Goal: Task Accomplishment & Management: Manage account settings

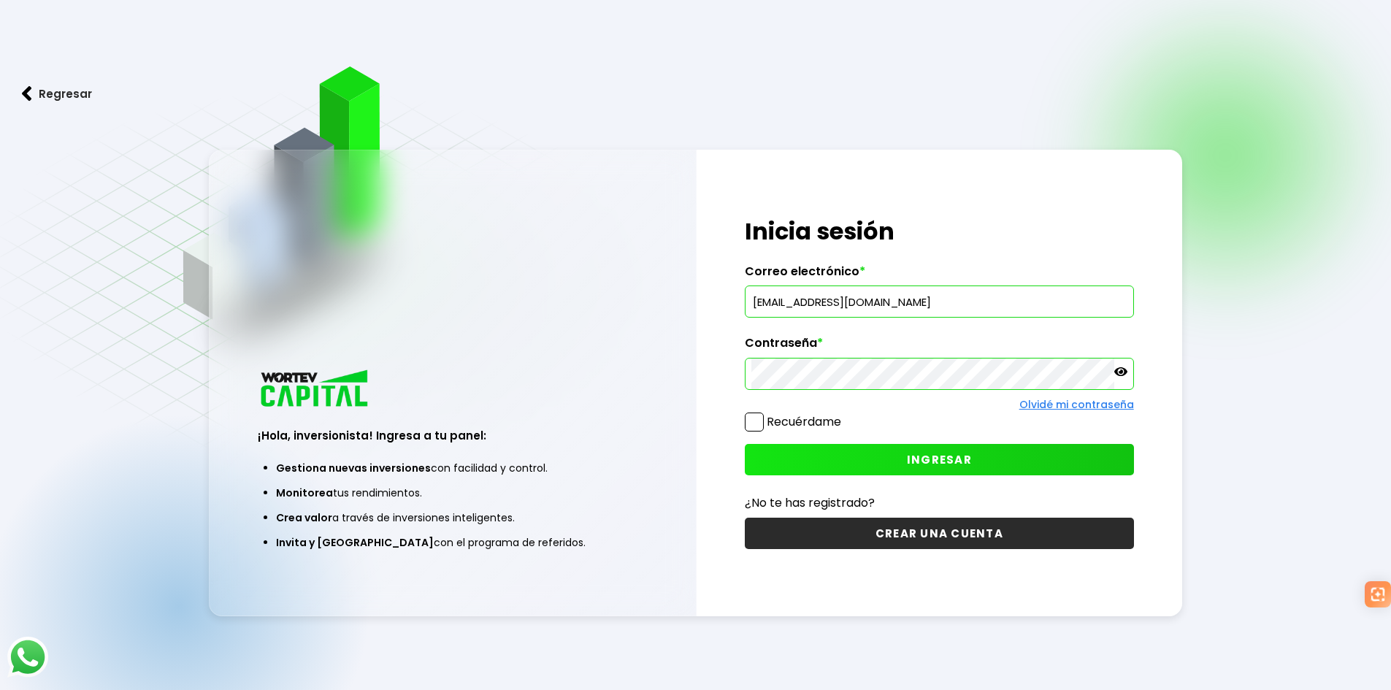
click at [850, 304] on input "[EMAIL_ADDRESS][DOMAIN_NAME]" at bounding box center [940, 301] width 376 height 31
click at [792, 421] on label "Recuérdame" at bounding box center [804, 421] width 74 height 17
click at [844, 415] on input "Recuérdame" at bounding box center [844, 415] width 0 height 0
click at [793, 454] on button "INGRESAR" at bounding box center [939, 459] width 389 height 31
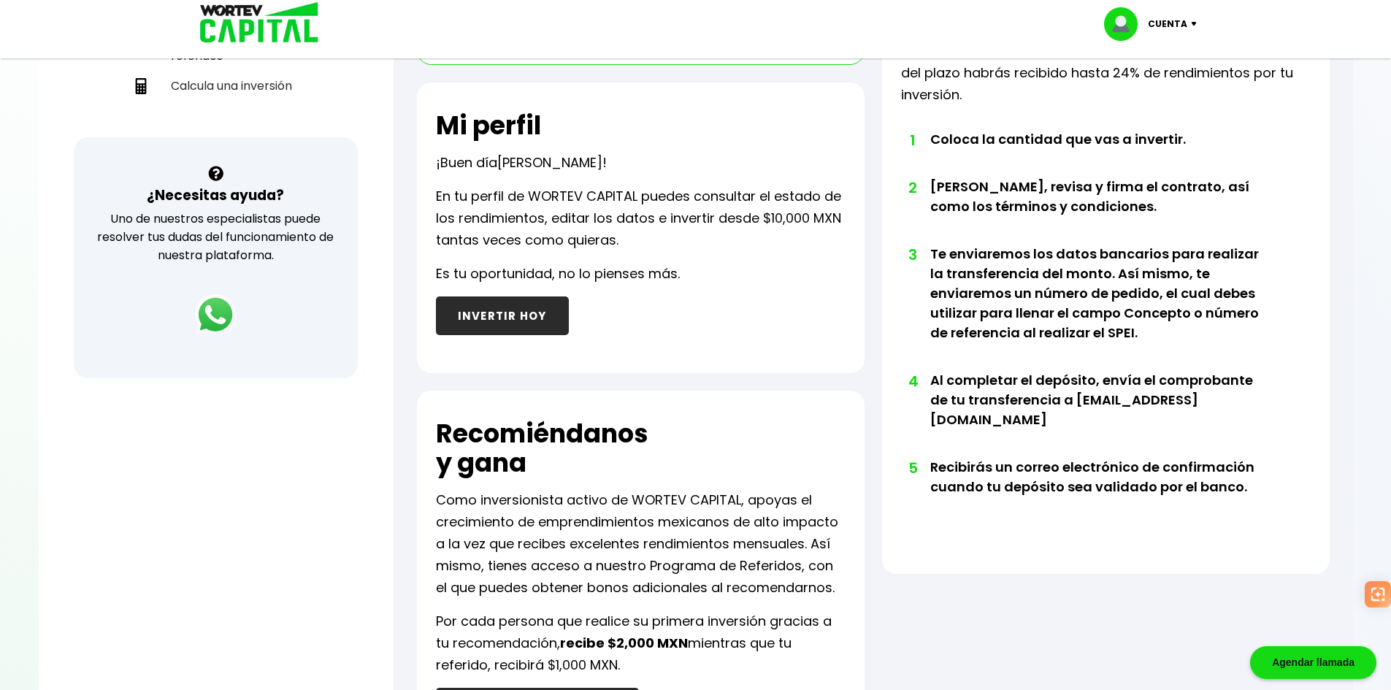
scroll to position [73, 0]
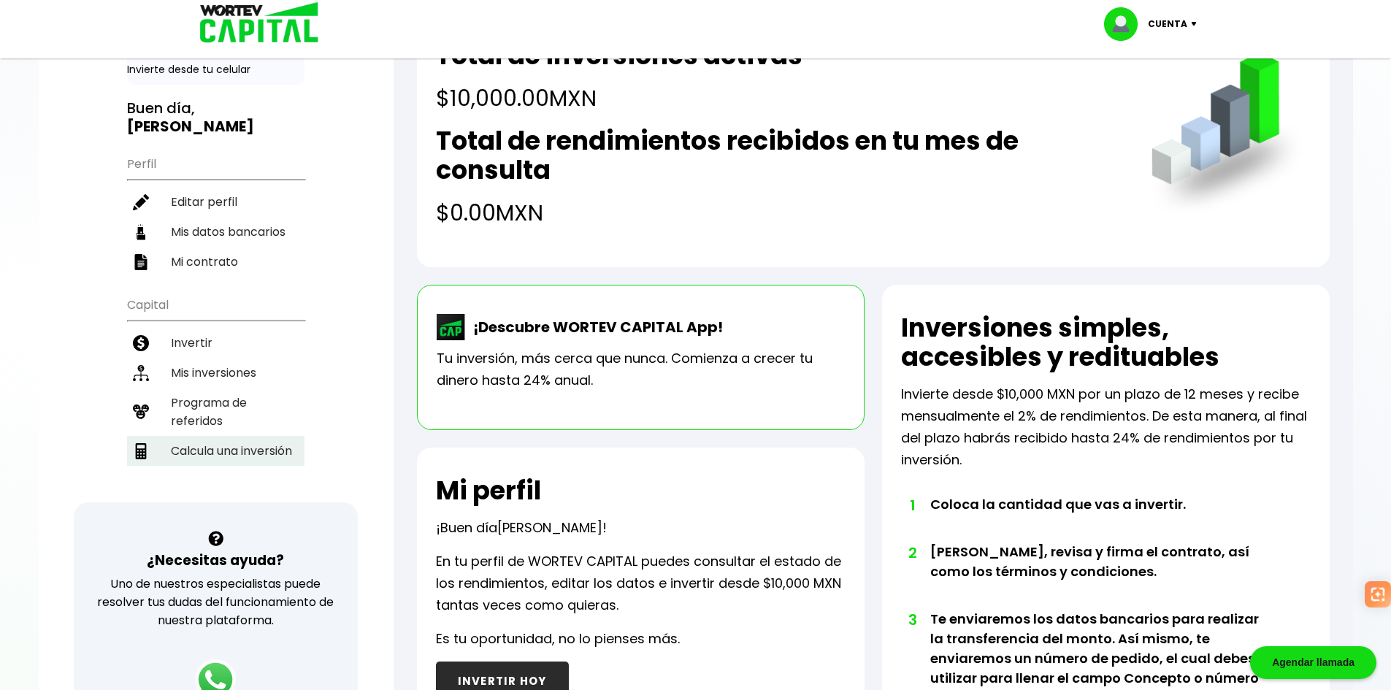
click at [221, 442] on li "Calcula una inversión" at bounding box center [215, 451] width 177 height 30
select select "1"
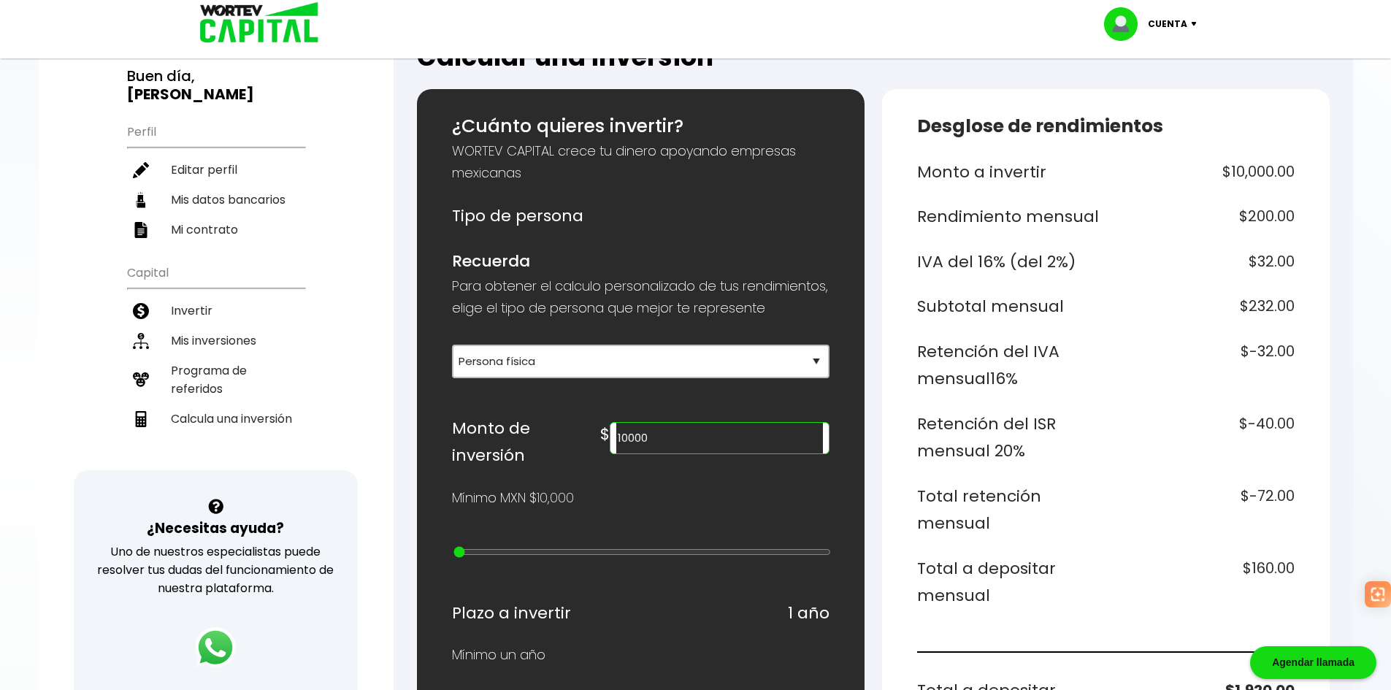
scroll to position [219, 0]
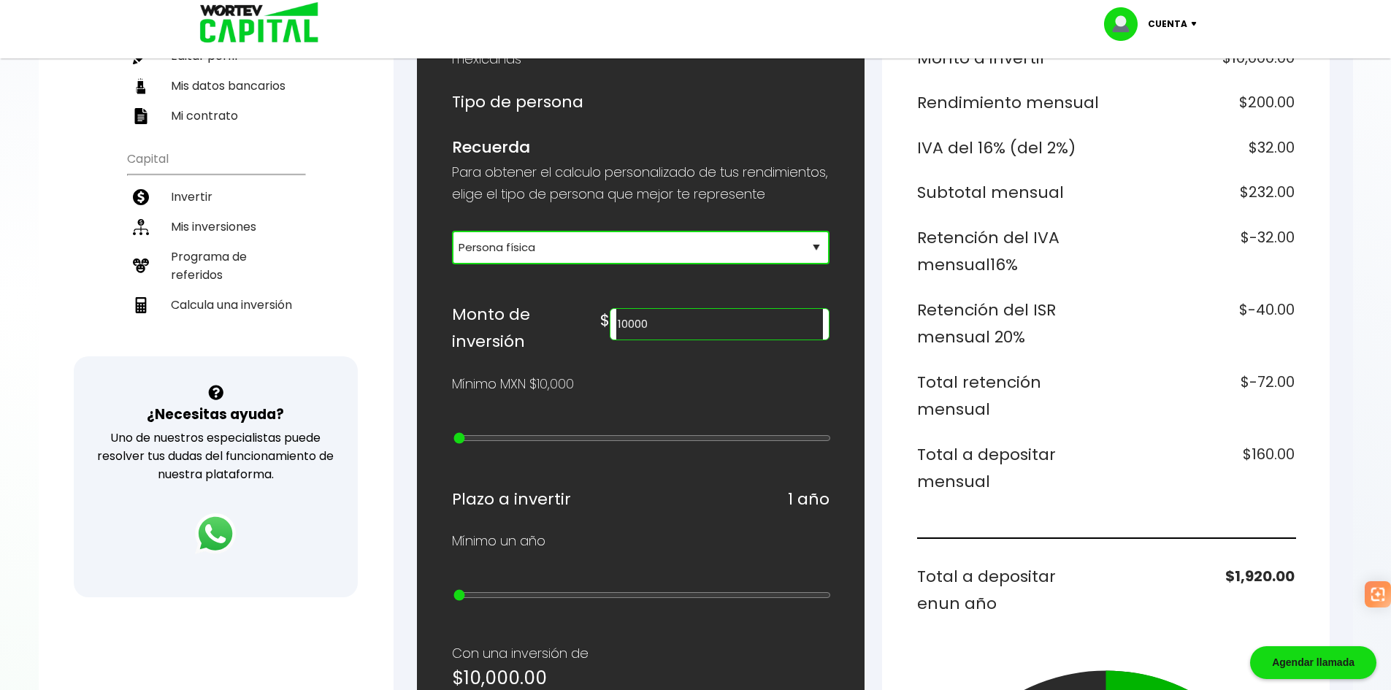
click at [517, 262] on select "Selecciona tu tipo de persona Persona Física que emite factura Persona física P…" at bounding box center [641, 248] width 378 height 34
click at [515, 264] on select "Selecciona tu tipo de persona Persona Física que emite factura Persona física P…" at bounding box center [641, 248] width 378 height 34
click at [730, 340] on input "10000" at bounding box center [719, 324] width 206 height 31
drag, startPoint x: 727, startPoint y: 337, endPoint x: 653, endPoint y: 337, distance: 74.5
click at [653, 337] on div "Monto de inversión $ 10000" at bounding box center [641, 328] width 378 height 55
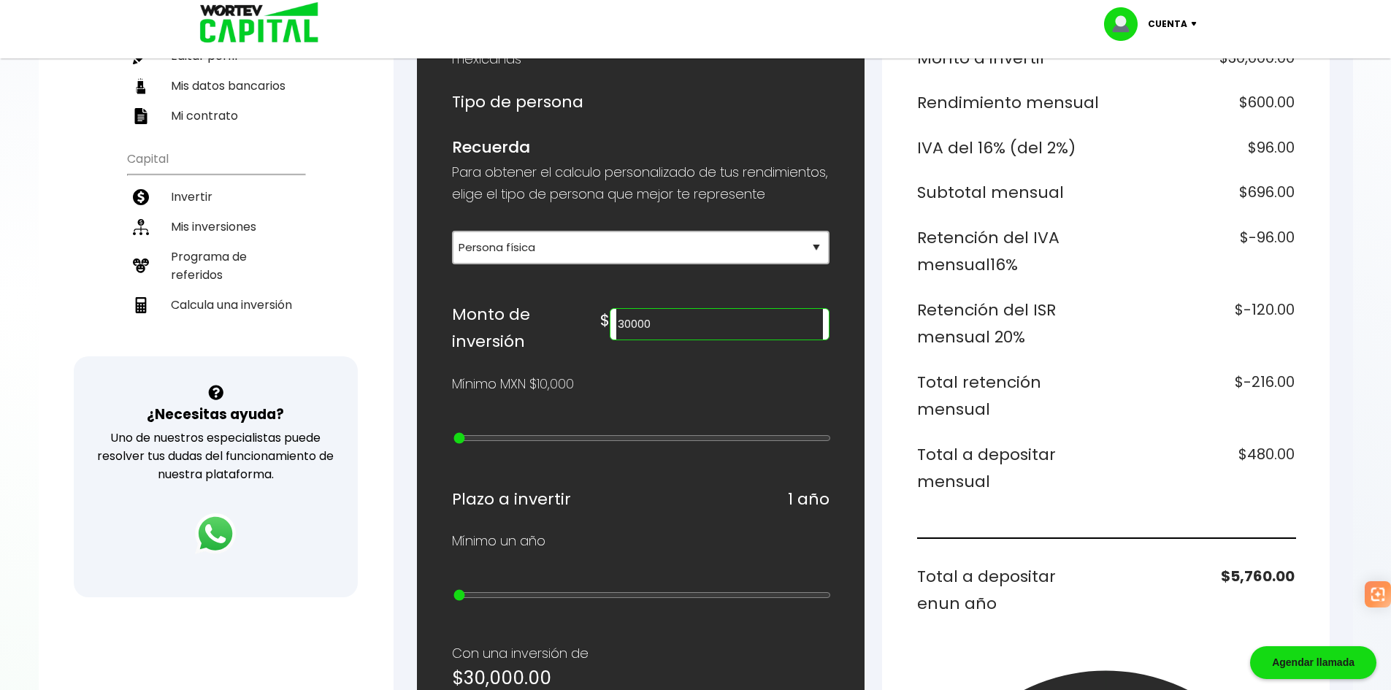
click at [684, 395] on div "Mínimo MXN $10,000" at bounding box center [641, 384] width 378 height 22
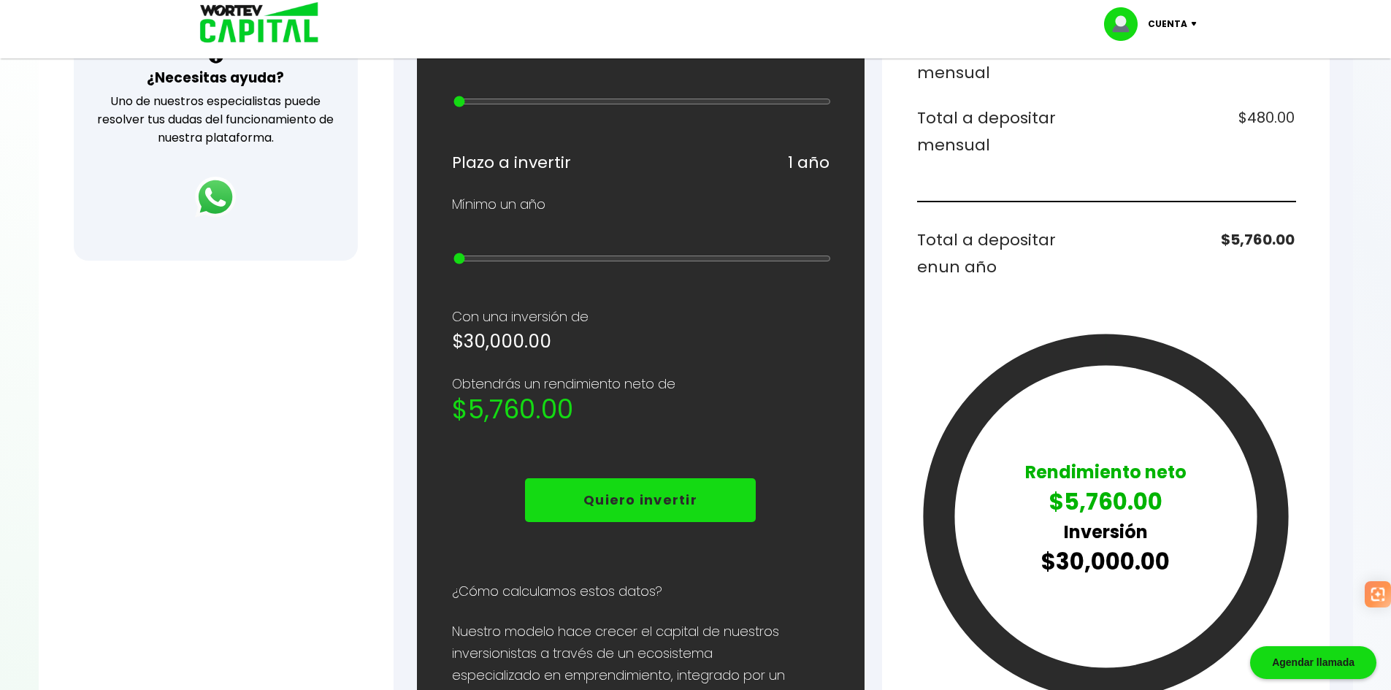
scroll to position [365, 0]
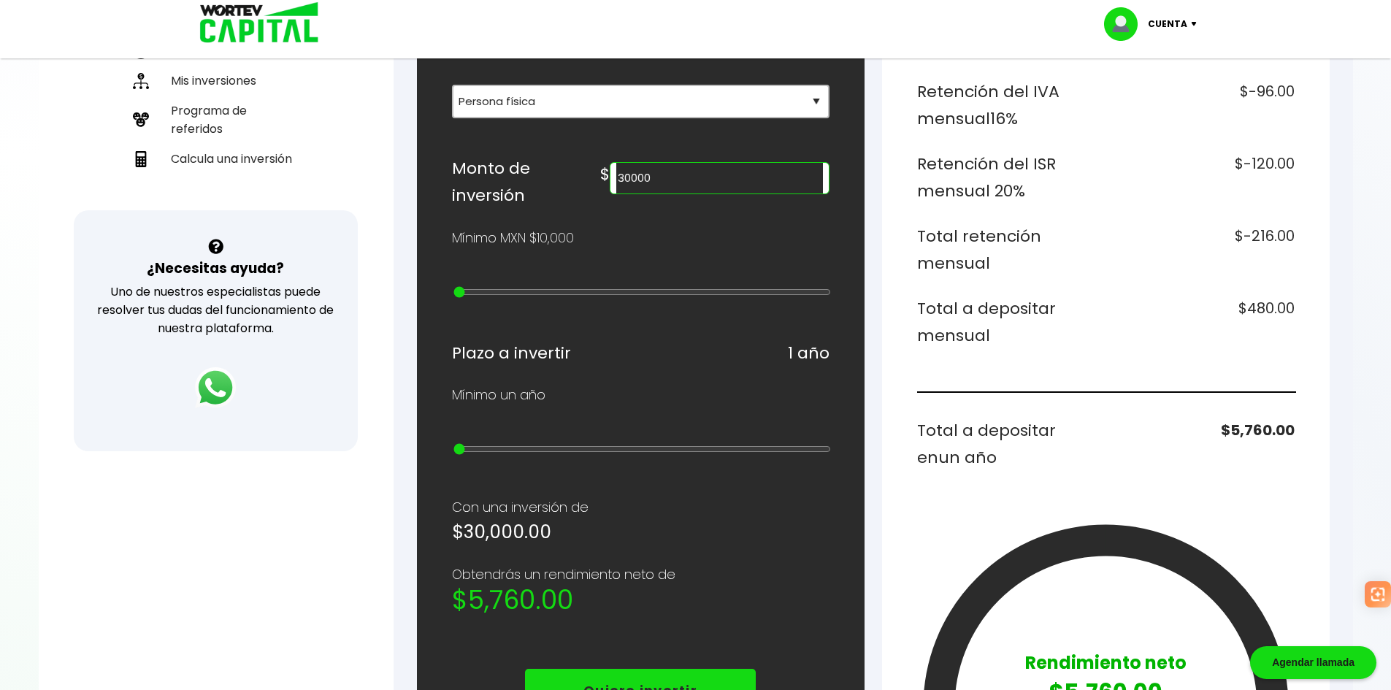
drag, startPoint x: 633, startPoint y: 380, endPoint x: 523, endPoint y: 420, distance: 117.4
click at [616, 383] on div "¿Cuánto quieres invertir? WORTEV CAPITAL crece tu dinero apoyando empresas mexi…" at bounding box center [641, 441] width 378 height 1178
type input "20000"
type input "1"
type input "30000"
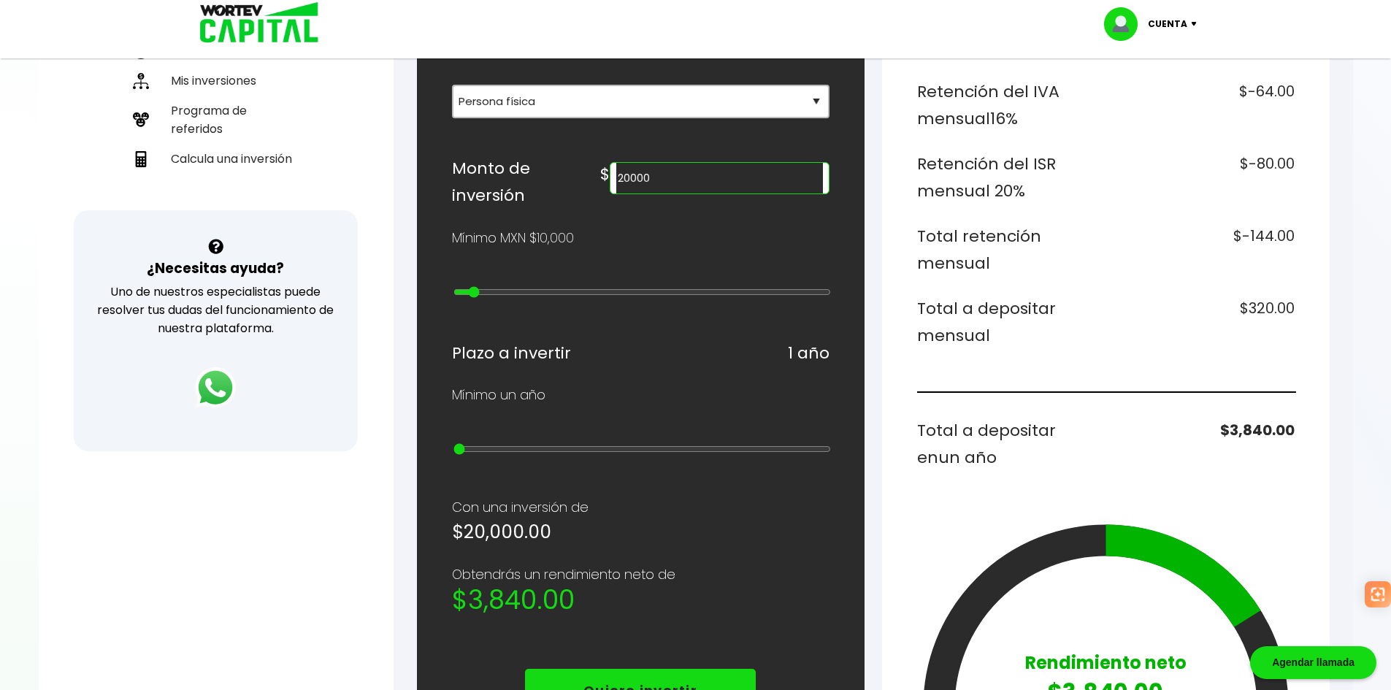
type input "2"
type input "40000"
type input "3"
type input "60000"
type input "5"
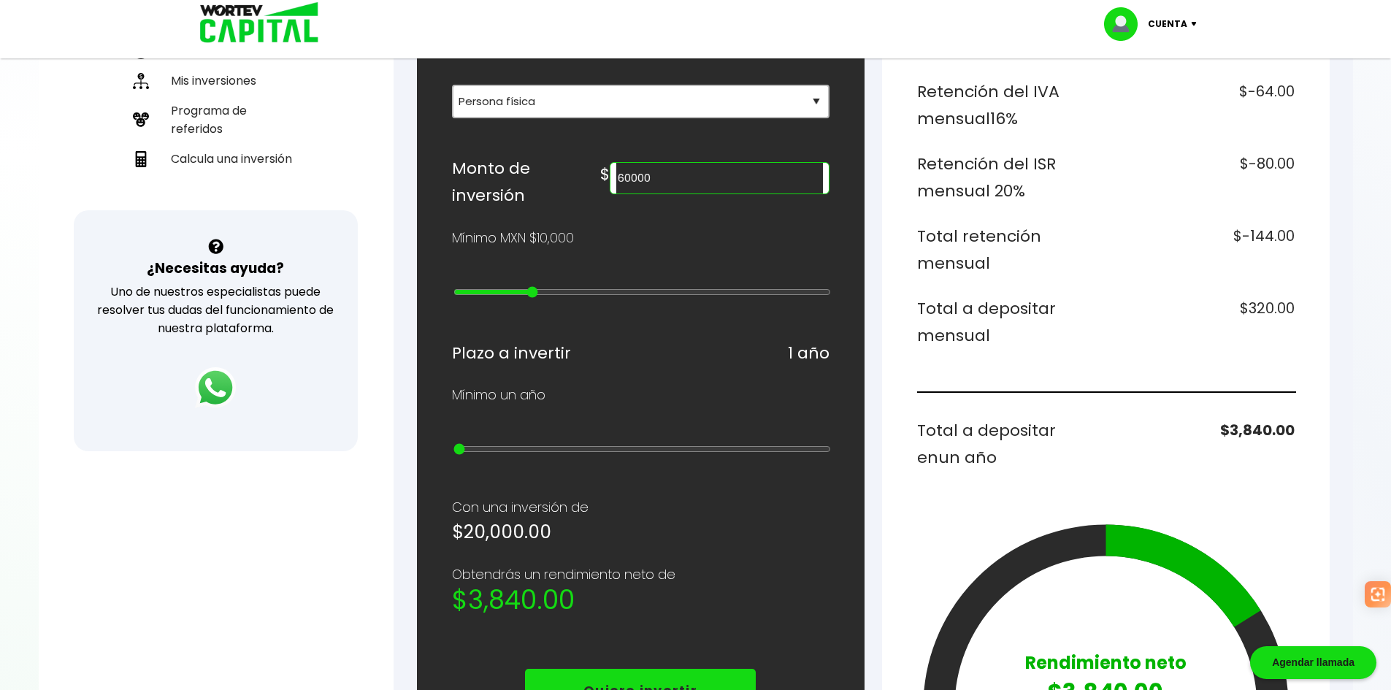
type input "70000"
type input "6"
type input "90000"
type input "8"
type input "100000"
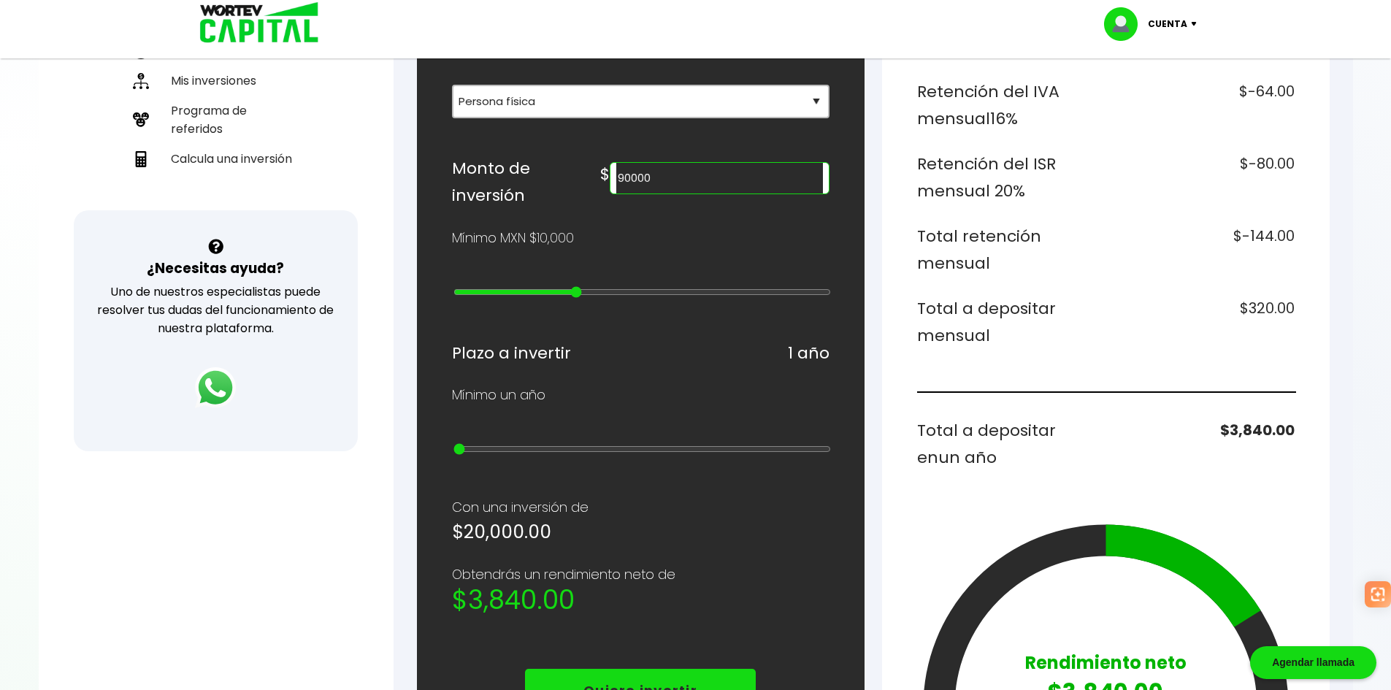
type input "9"
type input "300000"
type input "11"
type input "400000"
type input "12"
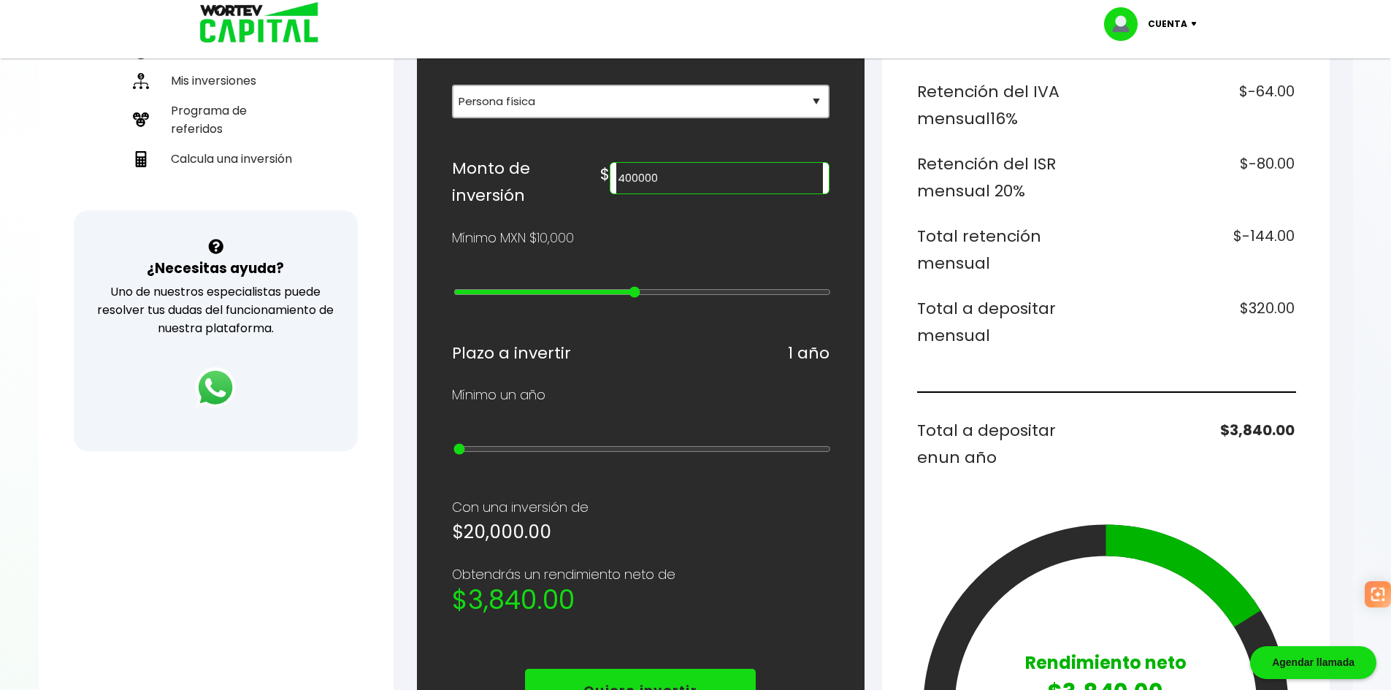
type input "500000"
type input "13"
type input "600000"
type input "14"
type input "700000"
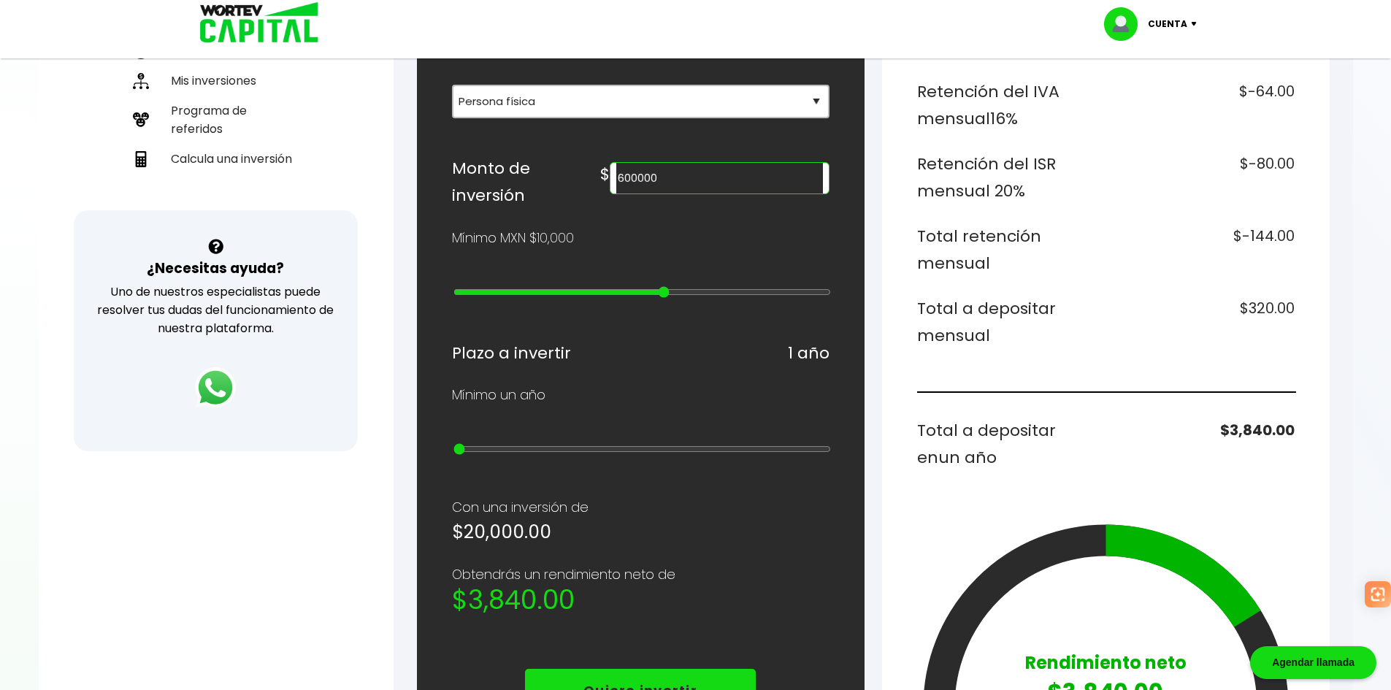
type input "15"
type input "800000"
type input "16"
type input "900000"
type input "17"
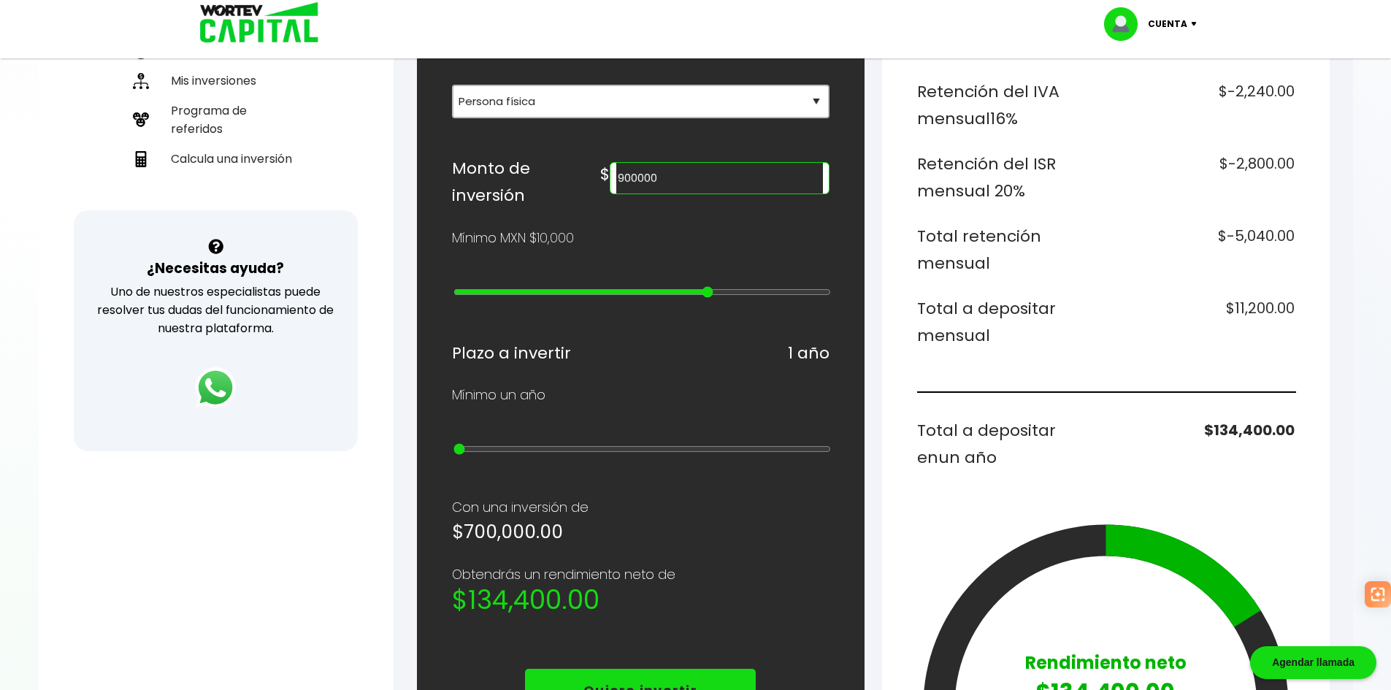
type input "1000000"
type input "18"
type input "2000000"
type input "19"
type input "3000000"
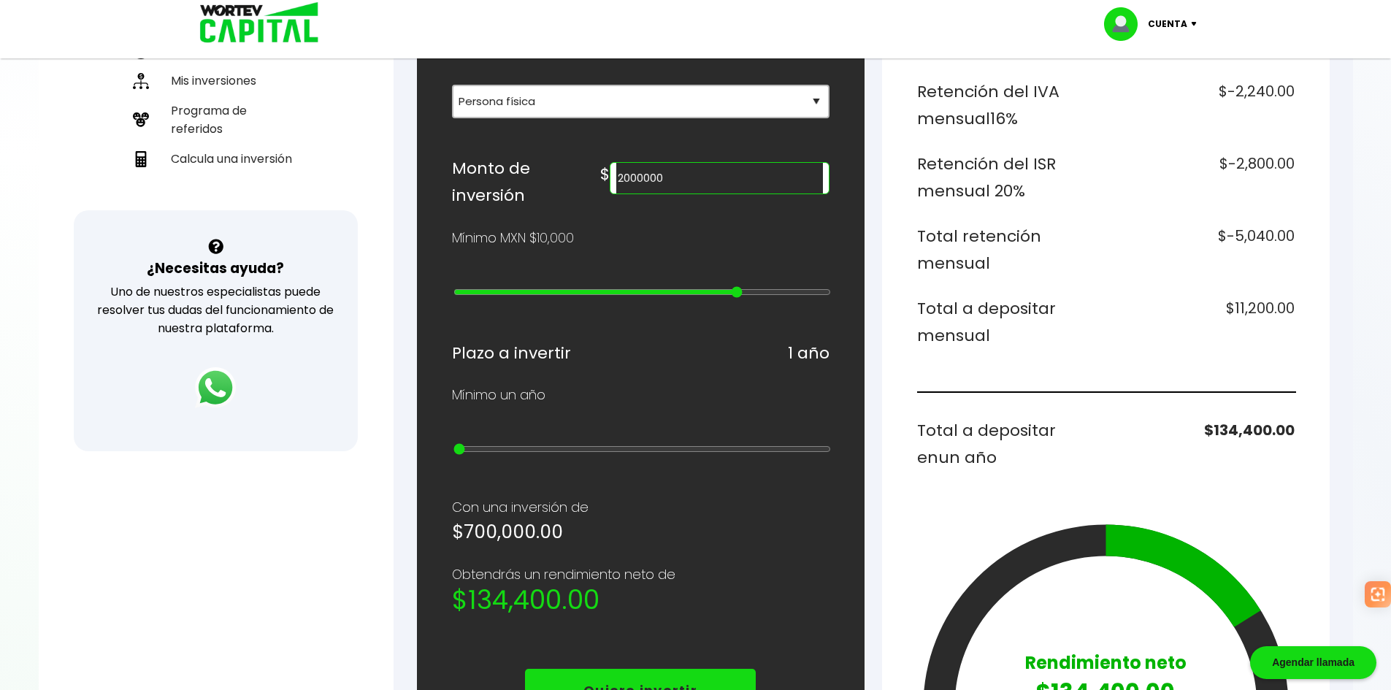
type input "20"
type input "4000000"
type input "21"
type input "5000000"
type input "22"
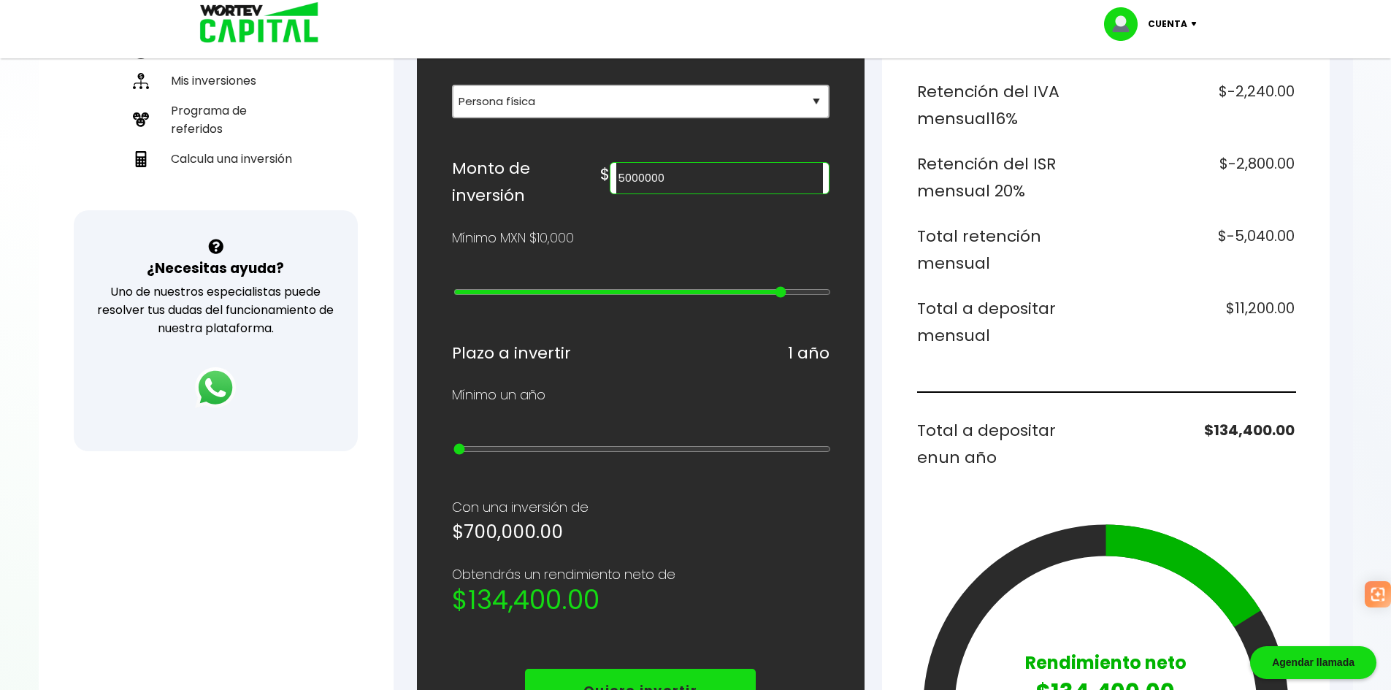
type input "10000000"
type input "23"
type input "15000000"
type input "24"
type input "20000000"
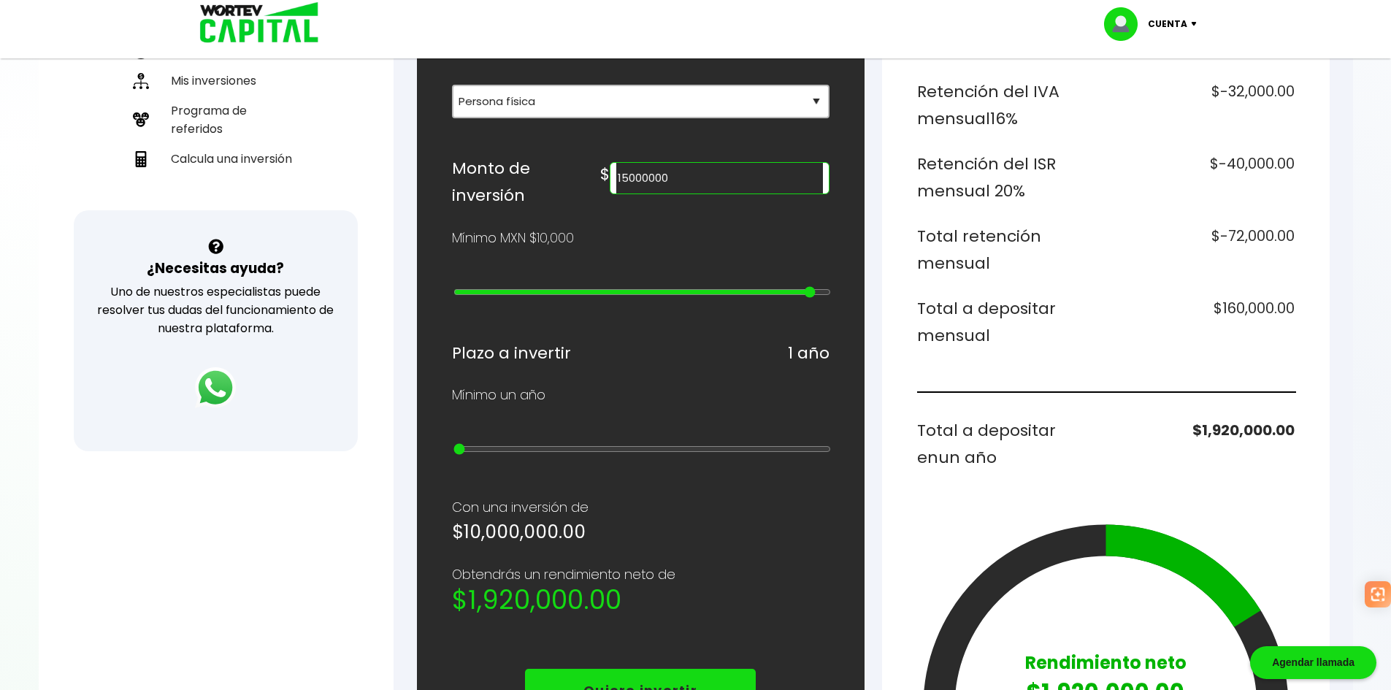
type input "25"
type input "15000000"
type input "24"
type input "10000000"
type input "23"
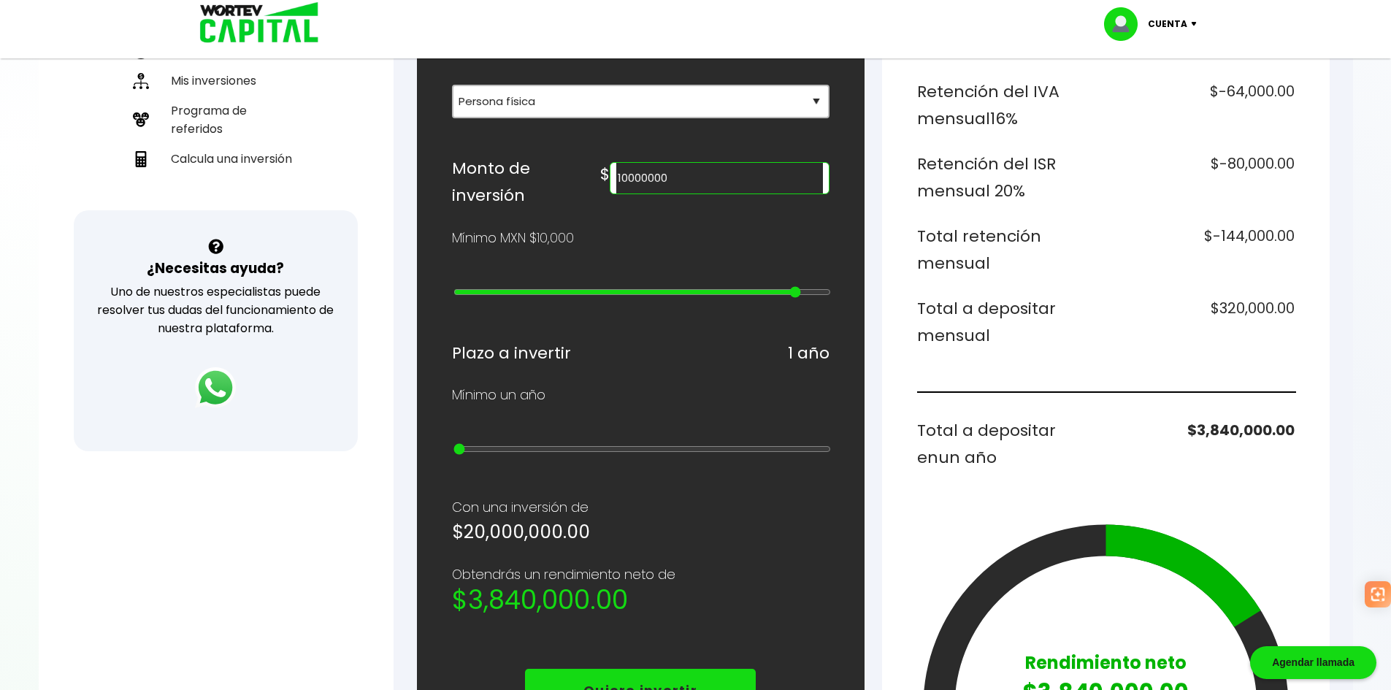
type input "5000000"
type input "22"
type input "3000000"
type input "20"
type input "1000000"
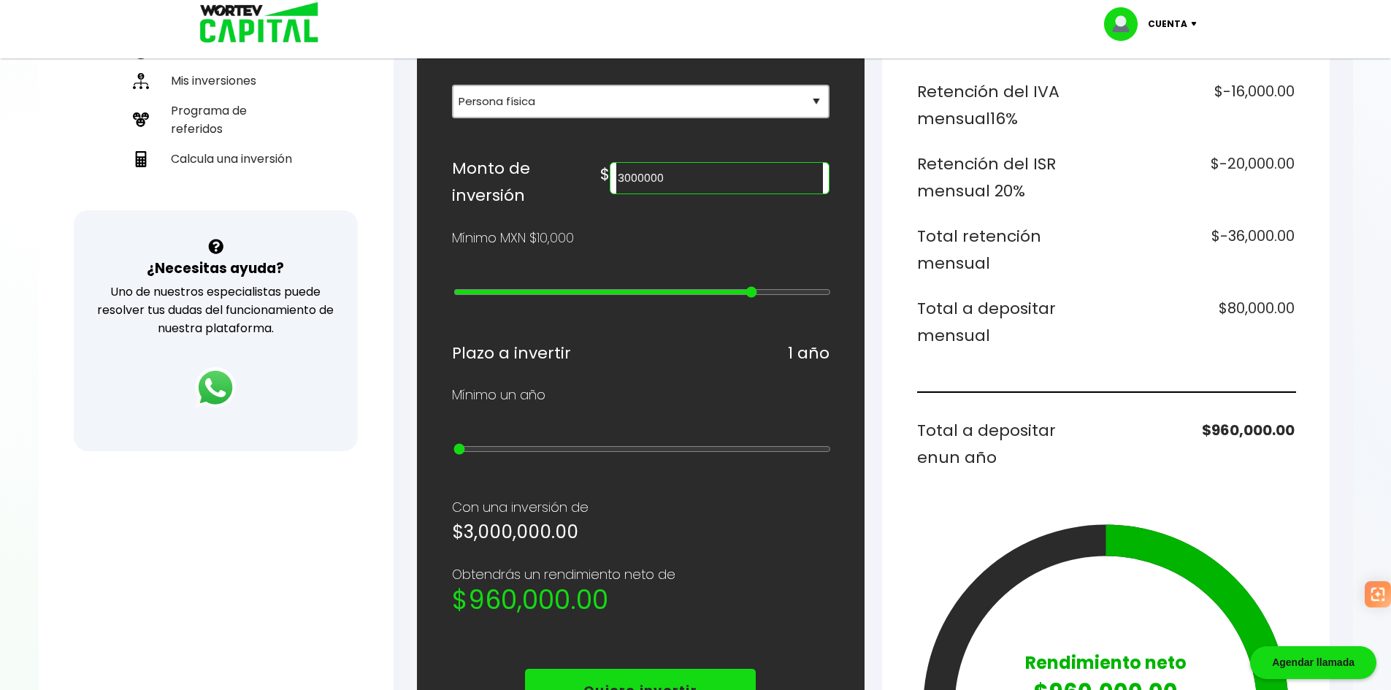
type input "18"
type input "800000"
type input "16"
type input "600000"
type input "14"
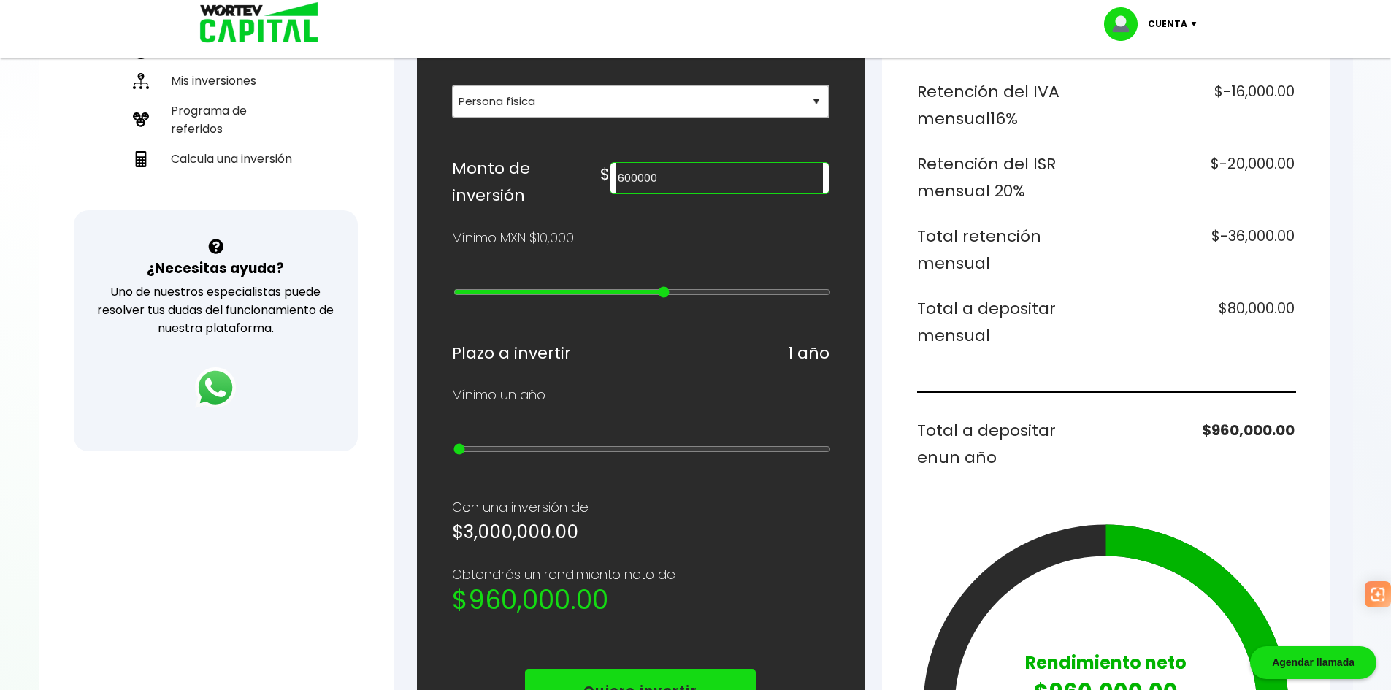
type input "400000"
type input "12"
type input "300000"
type input "11"
type input "100000"
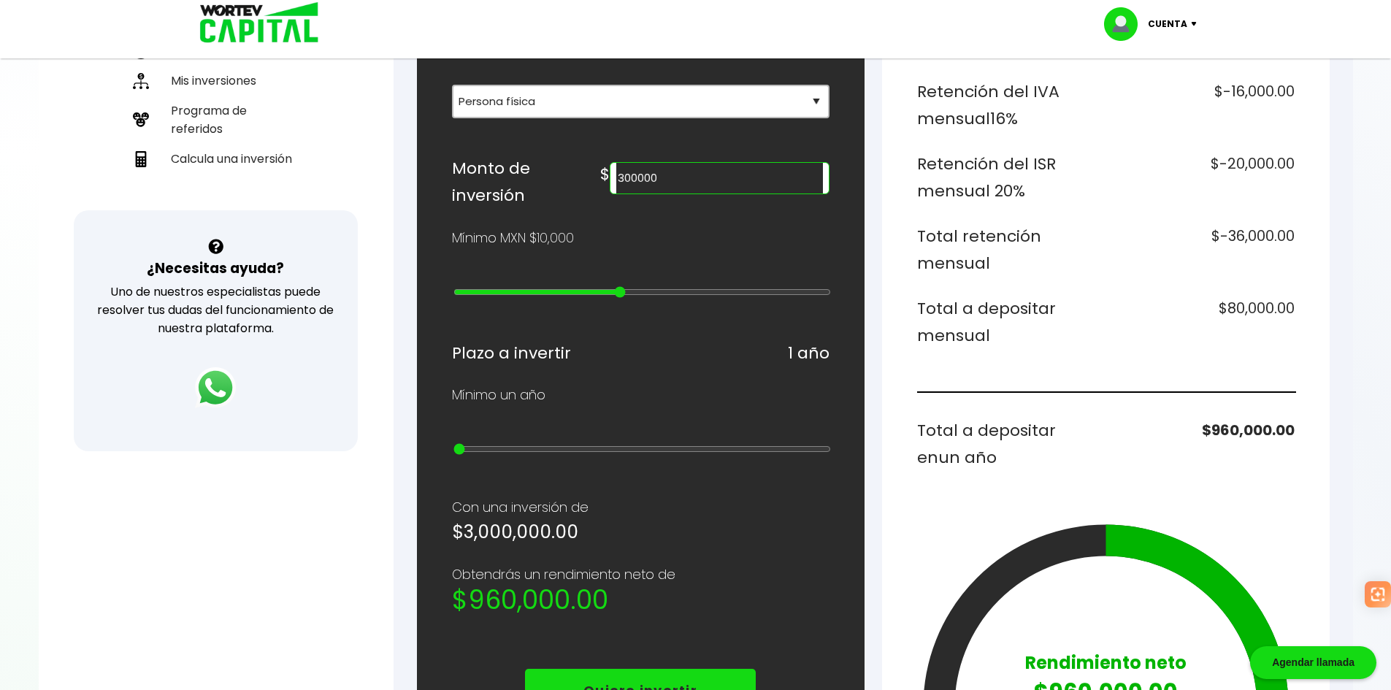
type input "9"
type input "90000"
type input "8"
type input "80000"
type input "7"
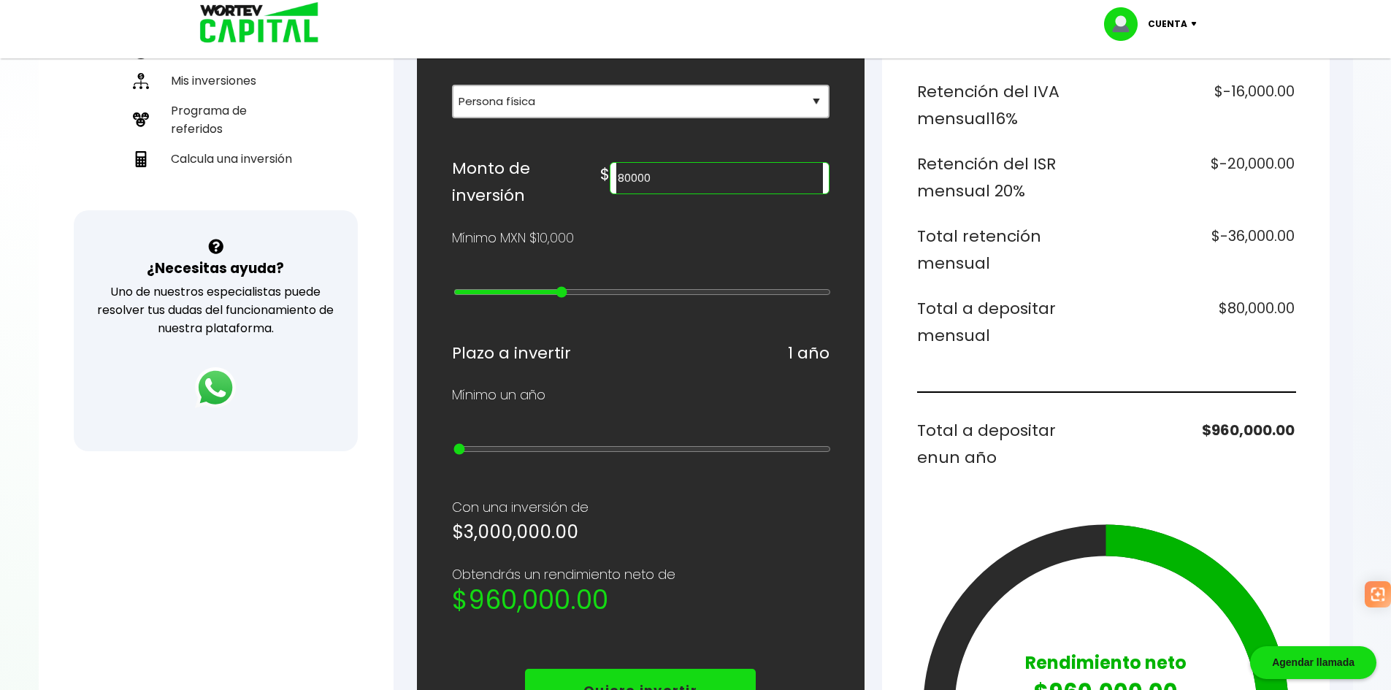
type input "70000"
type input "6"
type input "60000"
type input "5"
type input "50000"
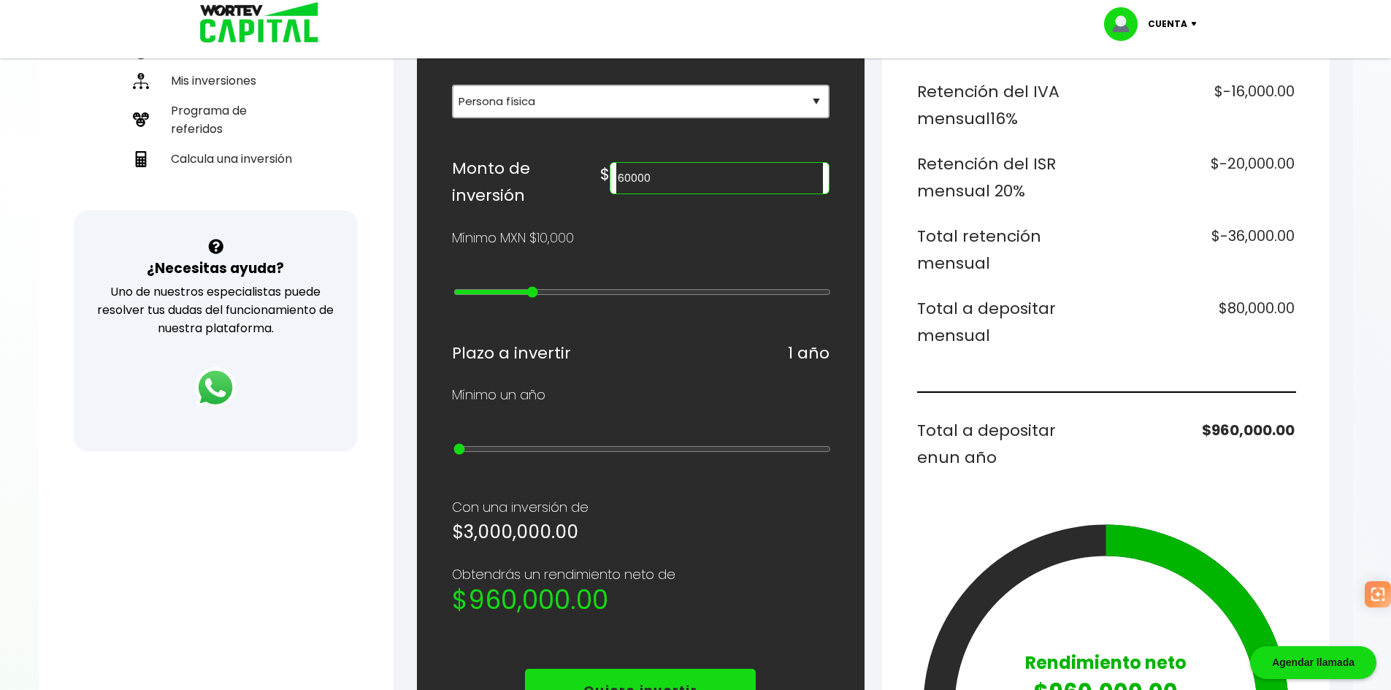
type input "4"
type input "40000"
type input "3"
type input "30000"
type input "2"
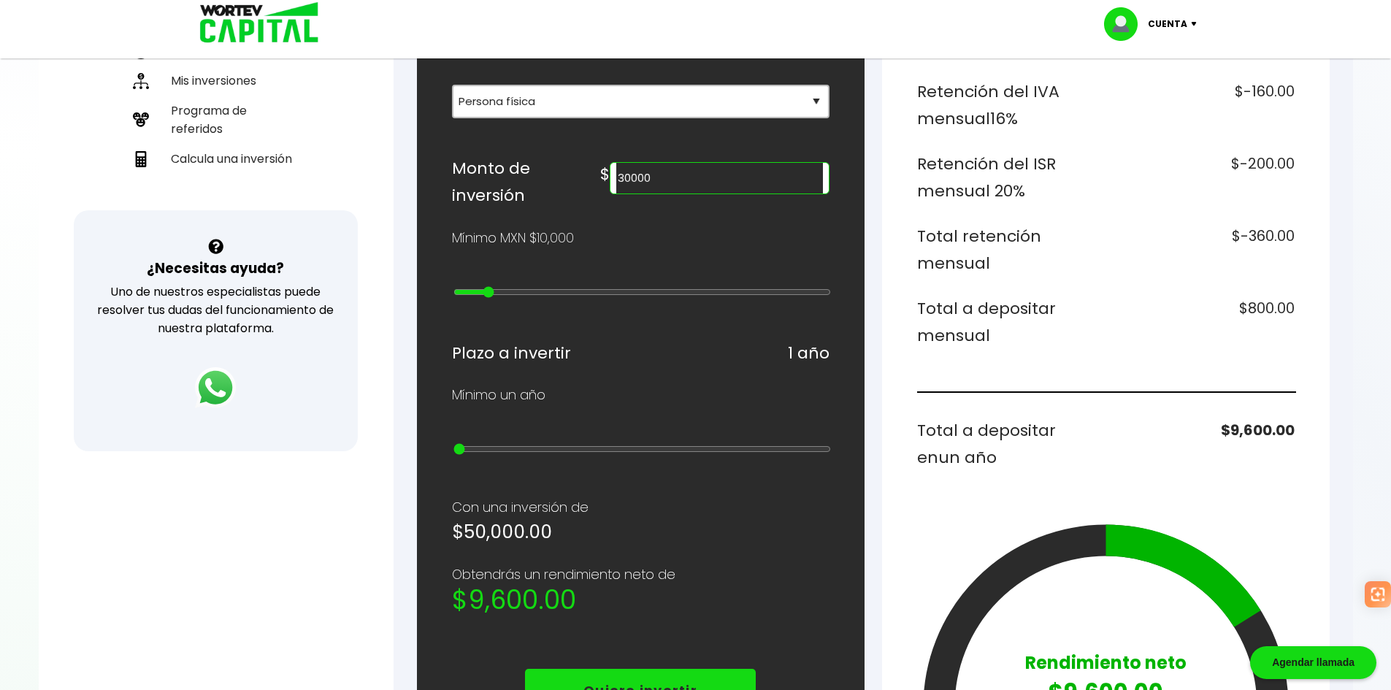
type input "20000"
type input "1"
type input "10000"
type input "0"
drag, startPoint x: 465, startPoint y: 300, endPoint x: 452, endPoint y: 346, distance: 47.7
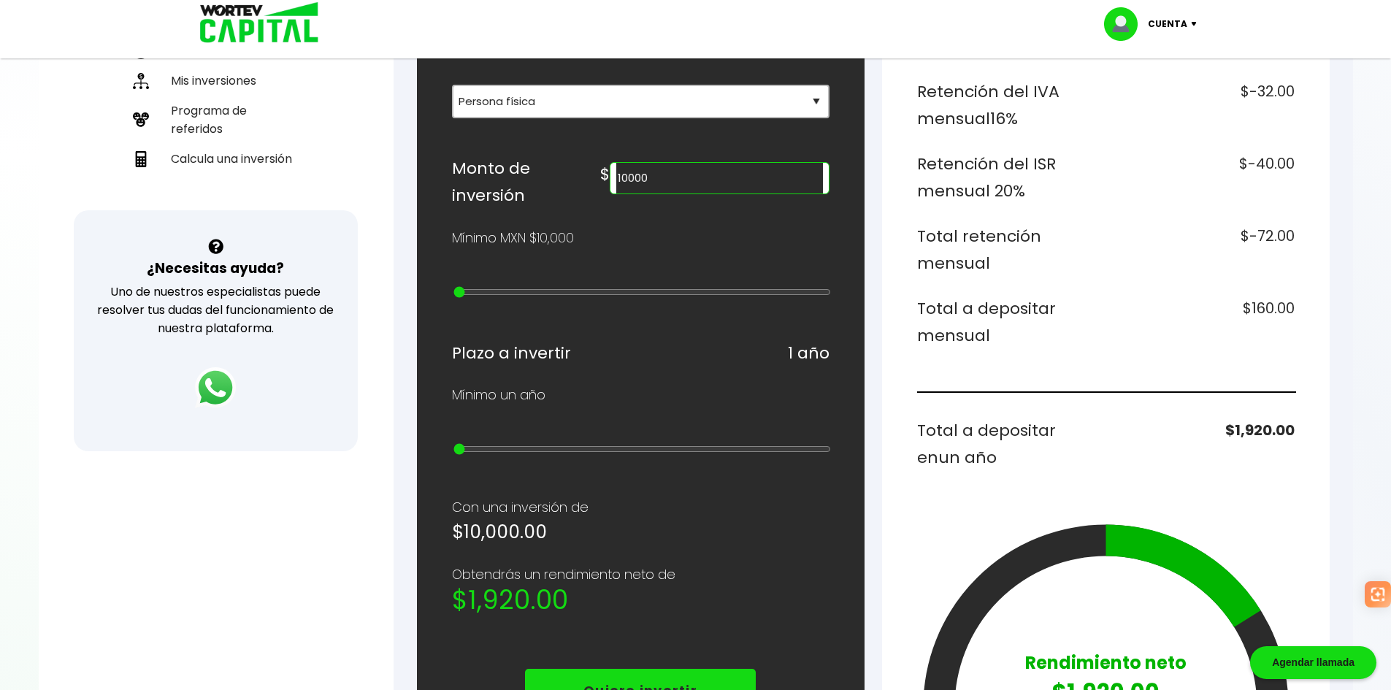
click at [454, 298] on input "range" at bounding box center [643, 292] width 378 height 12
type input "30000"
type input "2"
type input "40000"
type input "3"
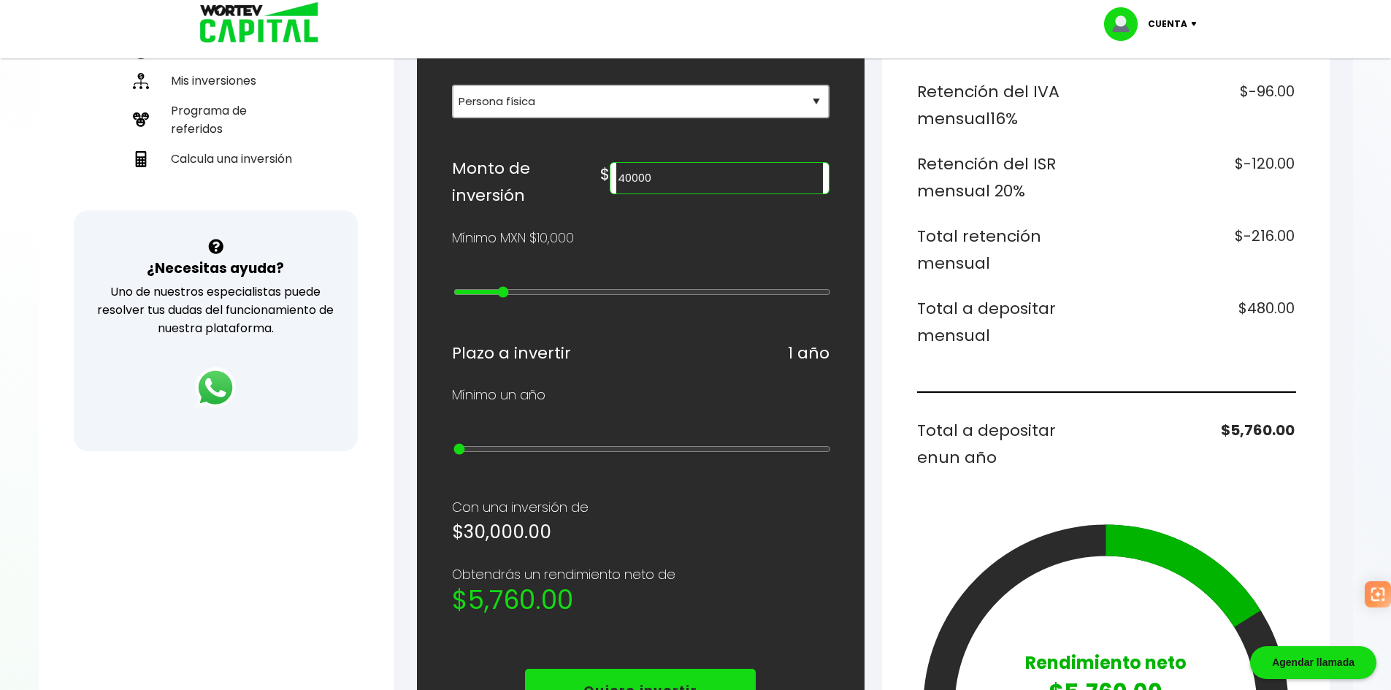
type input "60000"
drag, startPoint x: 494, startPoint y: 299, endPoint x: 741, endPoint y: 251, distance: 251.4
type input "6"
click at [546, 298] on input "range" at bounding box center [643, 292] width 378 height 12
click at [680, 194] on div "70000" at bounding box center [719, 178] width 219 height 32
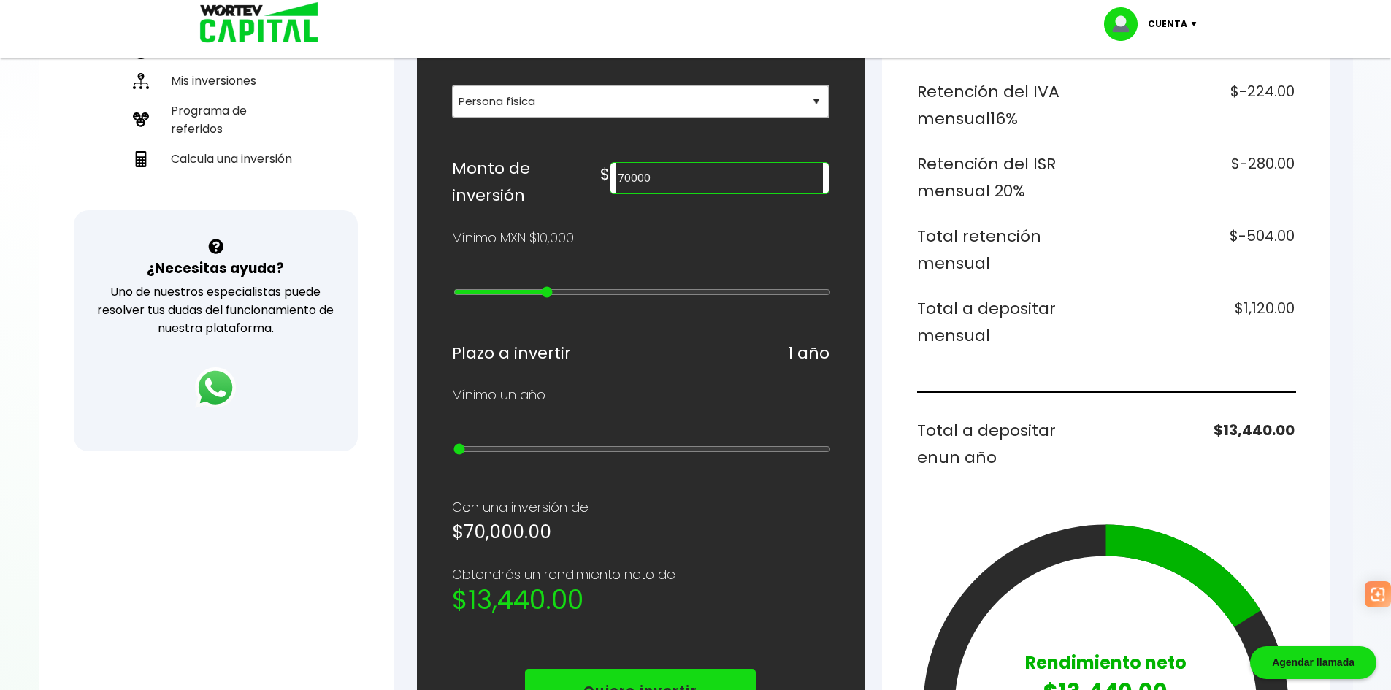
click at [705, 194] on input "70000" at bounding box center [719, 178] width 206 height 31
drag, startPoint x: 687, startPoint y: 192, endPoint x: 776, endPoint y: 198, distance: 89.3
click at [776, 194] on input "70000" at bounding box center [719, 178] width 206 height 31
type input "30000"
click at [681, 367] on div "Plazo a invertir 1 año" at bounding box center [641, 354] width 378 height 28
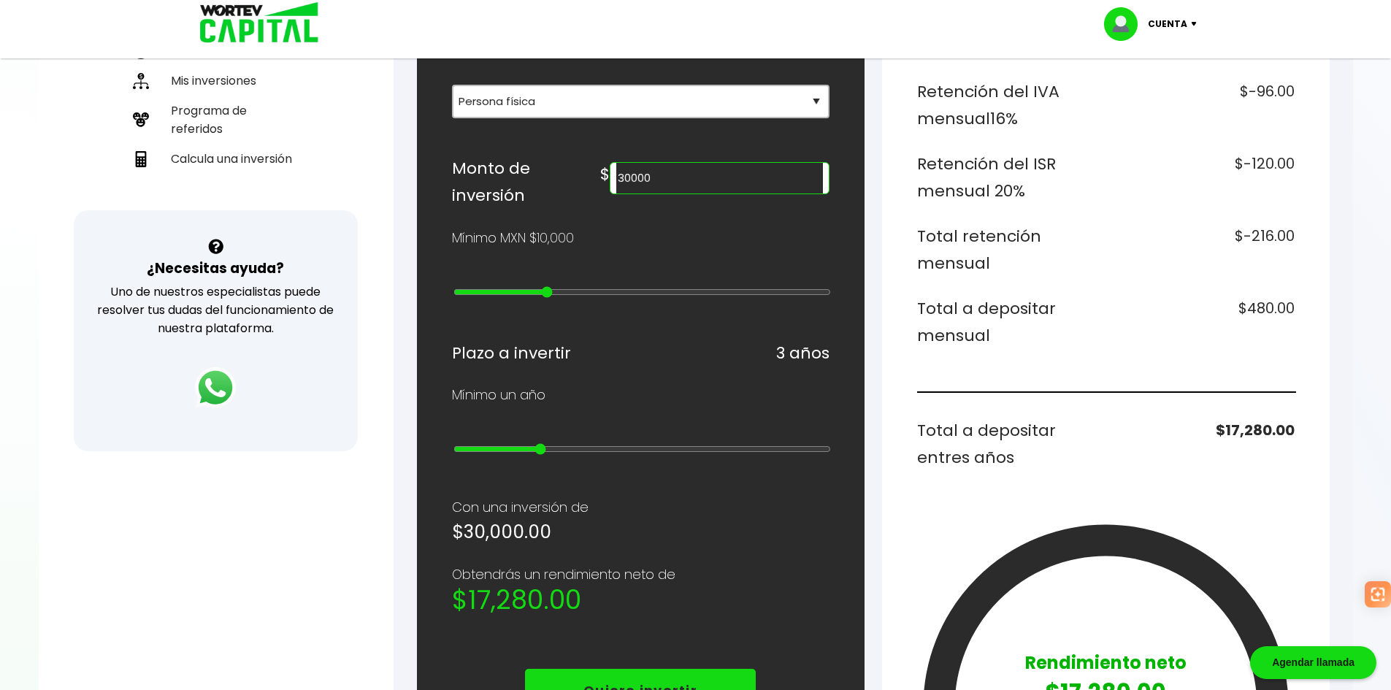
click at [533, 452] on input "range" at bounding box center [643, 449] width 378 height 12
drag, startPoint x: 598, startPoint y: 454, endPoint x: 836, endPoint y: 457, distance: 237.4
click at [831, 455] on input "range" at bounding box center [643, 449] width 378 height 12
drag, startPoint x: 554, startPoint y: 455, endPoint x: 546, endPoint y: 459, distance: 8.8
click at [551, 455] on input "range" at bounding box center [643, 449] width 378 height 12
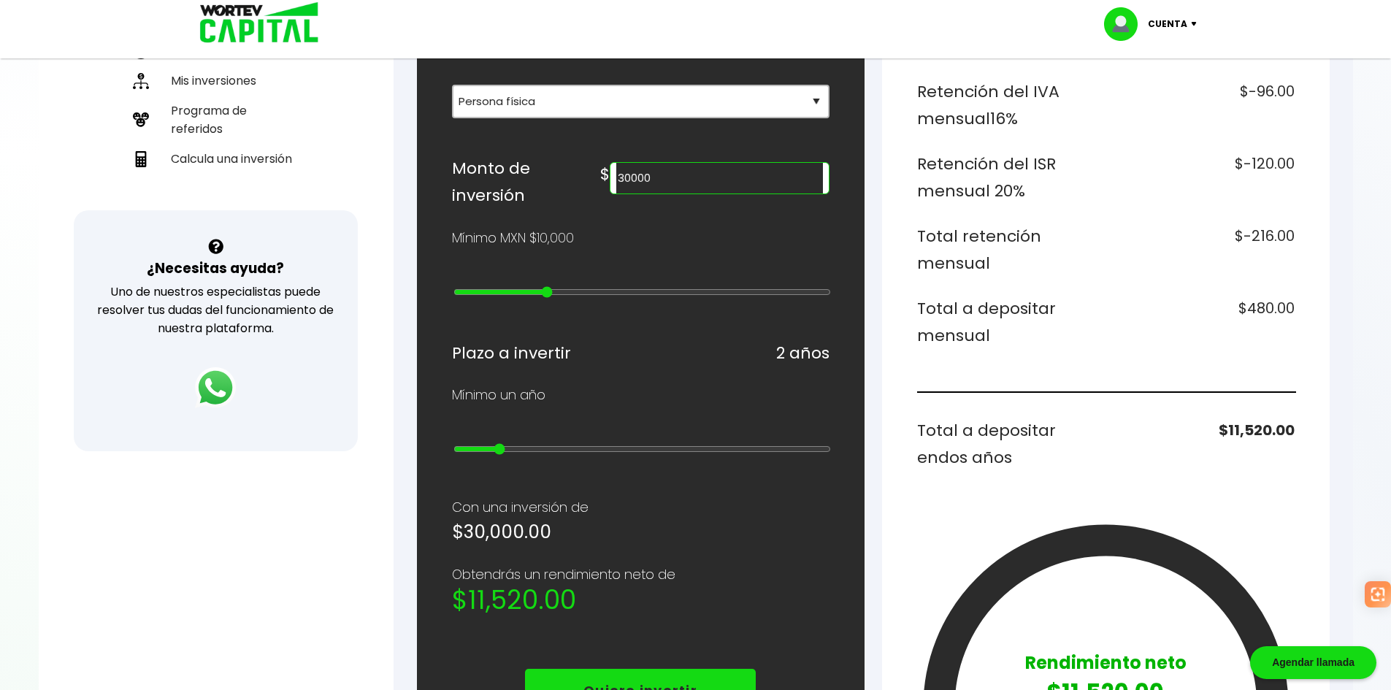
drag, startPoint x: 519, startPoint y: 458, endPoint x: 503, endPoint y: 456, distance: 16.1
click at [512, 455] on input "range" at bounding box center [643, 449] width 378 height 12
type input "1"
click at [471, 454] on input "range" at bounding box center [643, 449] width 378 height 12
click at [470, 454] on input "range" at bounding box center [643, 449] width 378 height 12
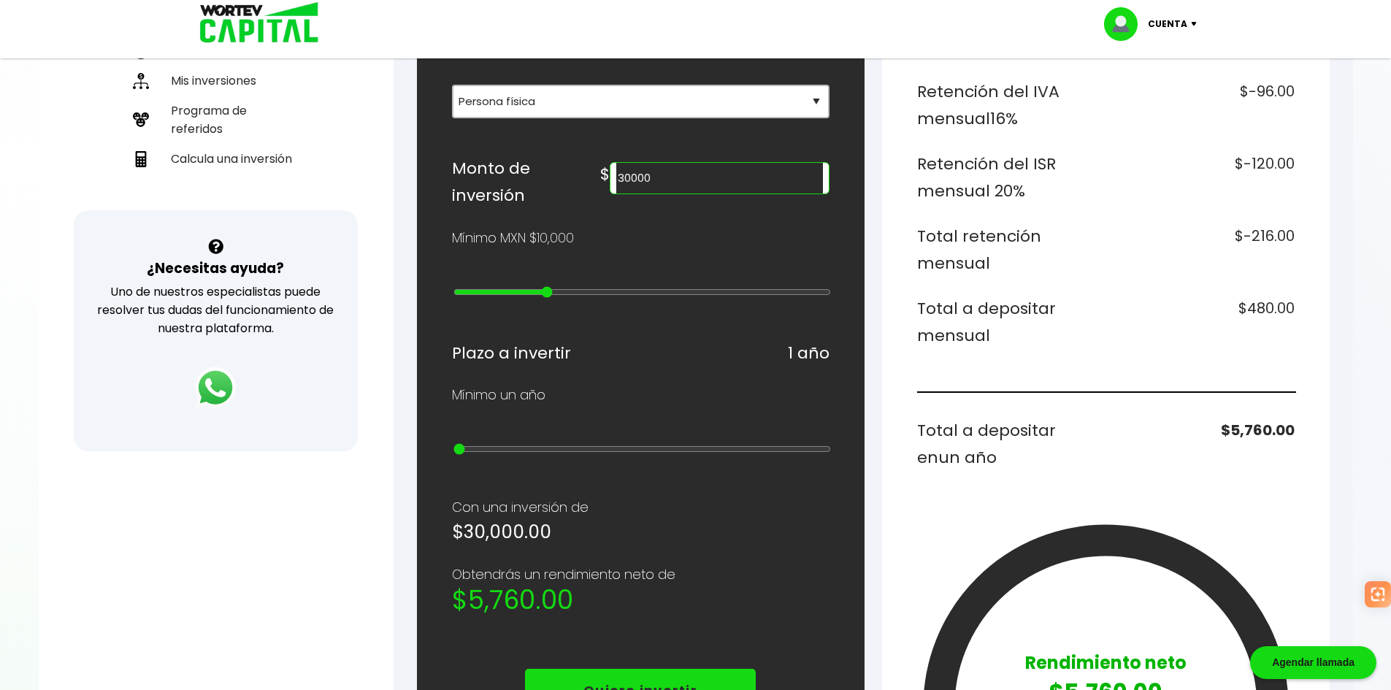
click at [462, 455] on input "range" at bounding box center [643, 449] width 378 height 12
drag, startPoint x: 465, startPoint y: 457, endPoint x: 445, endPoint y: 458, distance: 19.7
click at [454, 455] on input "range" at bounding box center [643, 449] width 378 height 12
click at [608, 503] on p "Con una inversión de" at bounding box center [641, 508] width 378 height 22
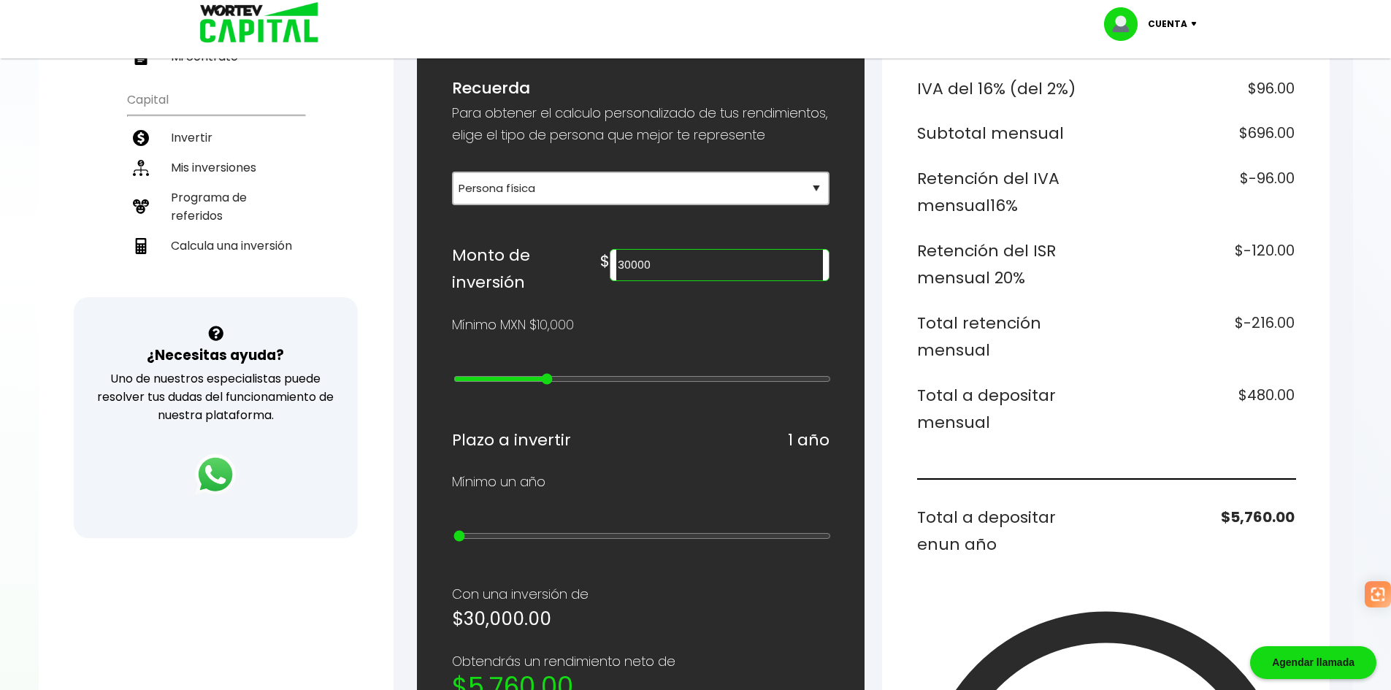
scroll to position [219, 0]
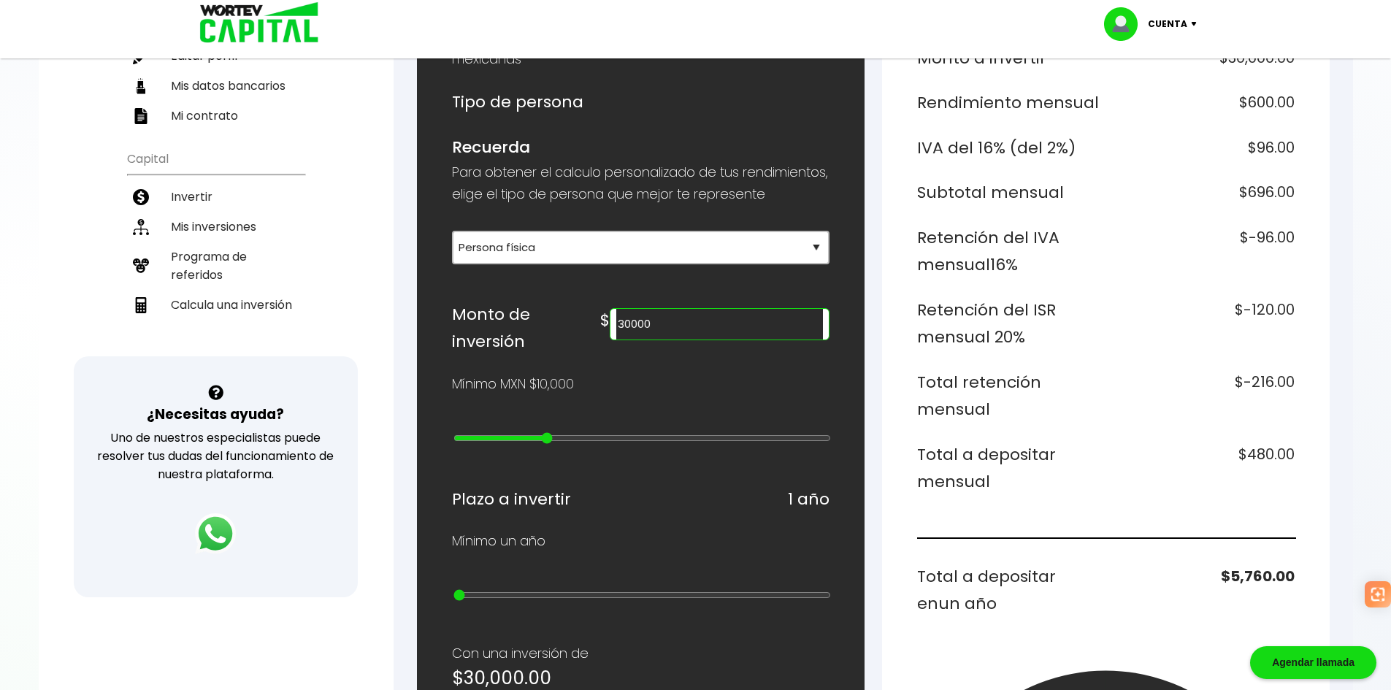
click at [1086, 465] on h6 "Total a depositar mensual" at bounding box center [1008, 468] width 183 height 55
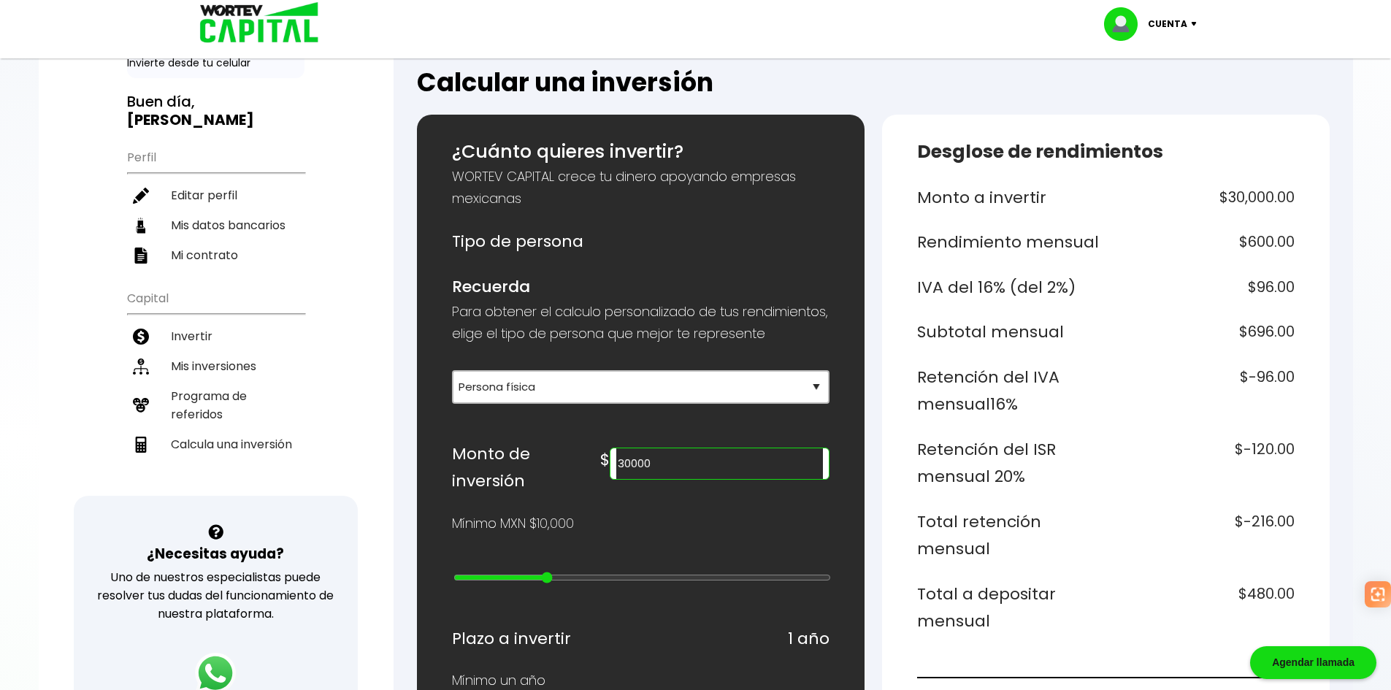
scroll to position [73, 0]
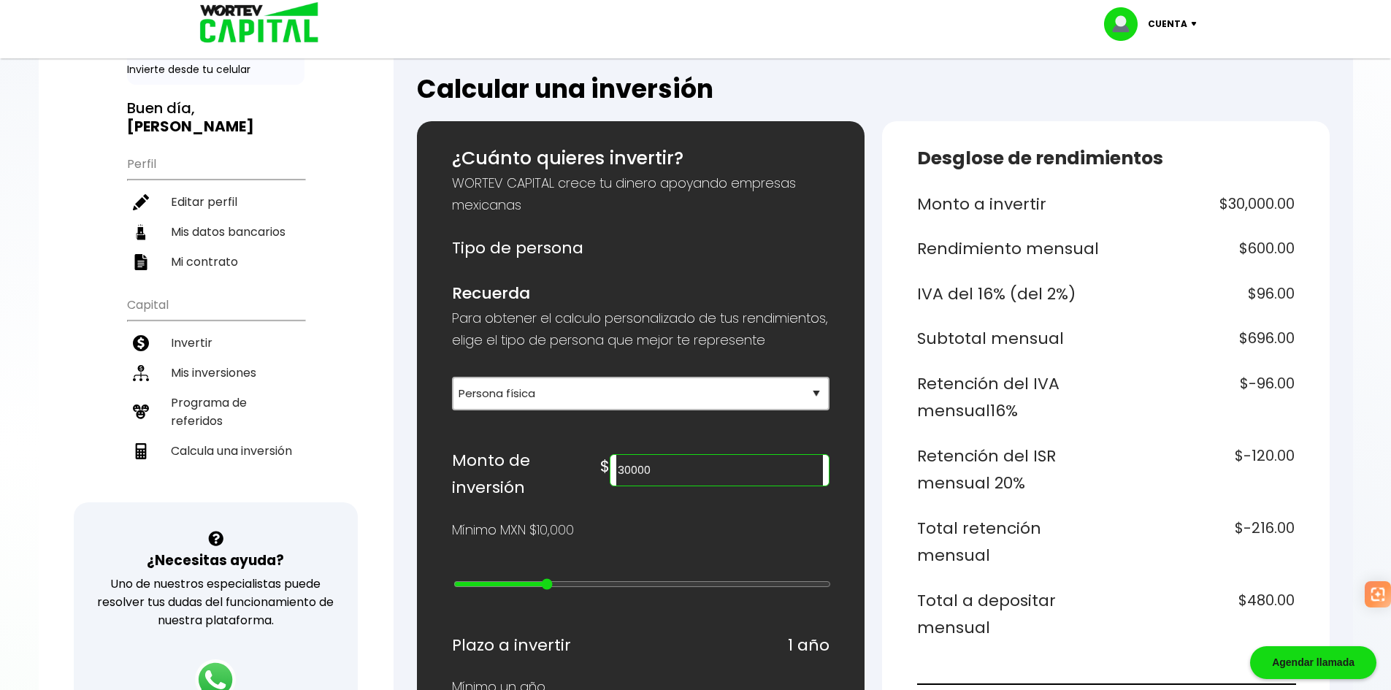
drag, startPoint x: 684, startPoint y: 490, endPoint x: 692, endPoint y: 490, distance: 8.0
click at [691, 486] on div "30000" at bounding box center [719, 470] width 219 height 32
drag, startPoint x: 689, startPoint y: 493, endPoint x: 750, endPoint y: 495, distance: 61.4
click at [750, 486] on input "30000" at bounding box center [719, 470] width 206 height 31
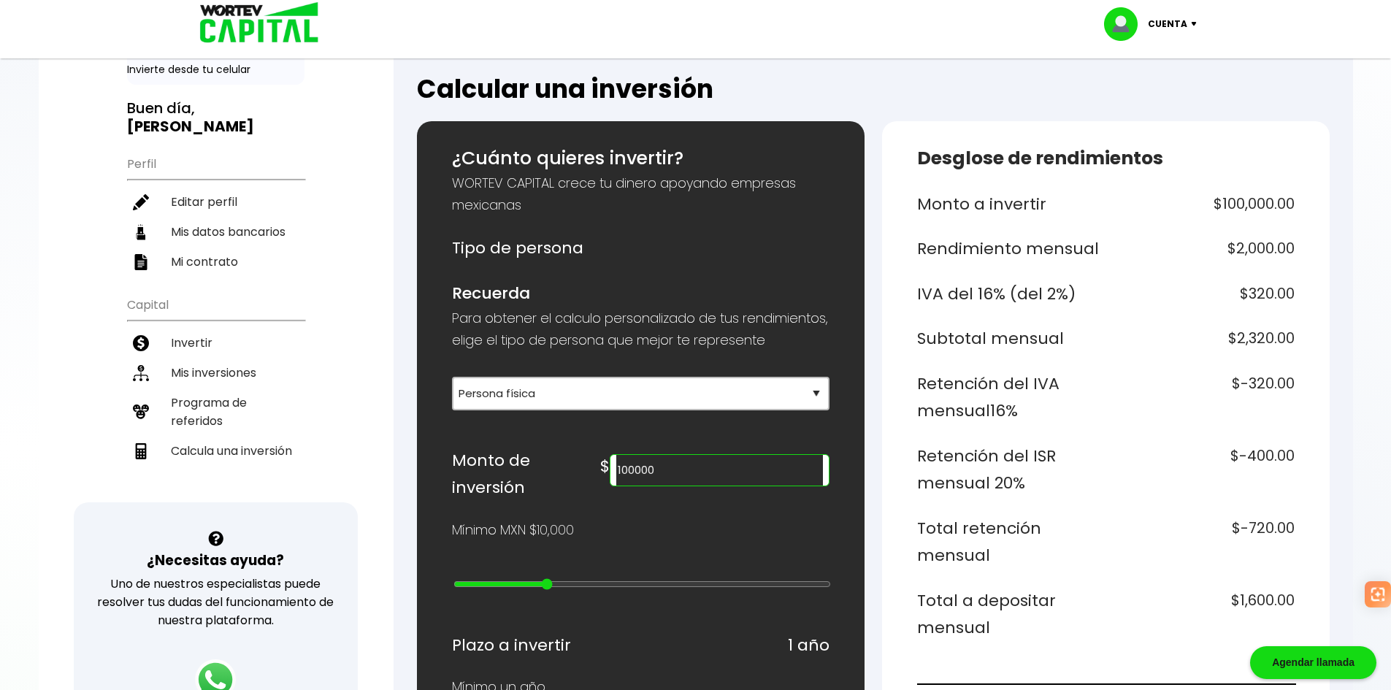
click at [1075, 487] on h6 "Retención del ISR mensual 20%" at bounding box center [1008, 470] width 183 height 55
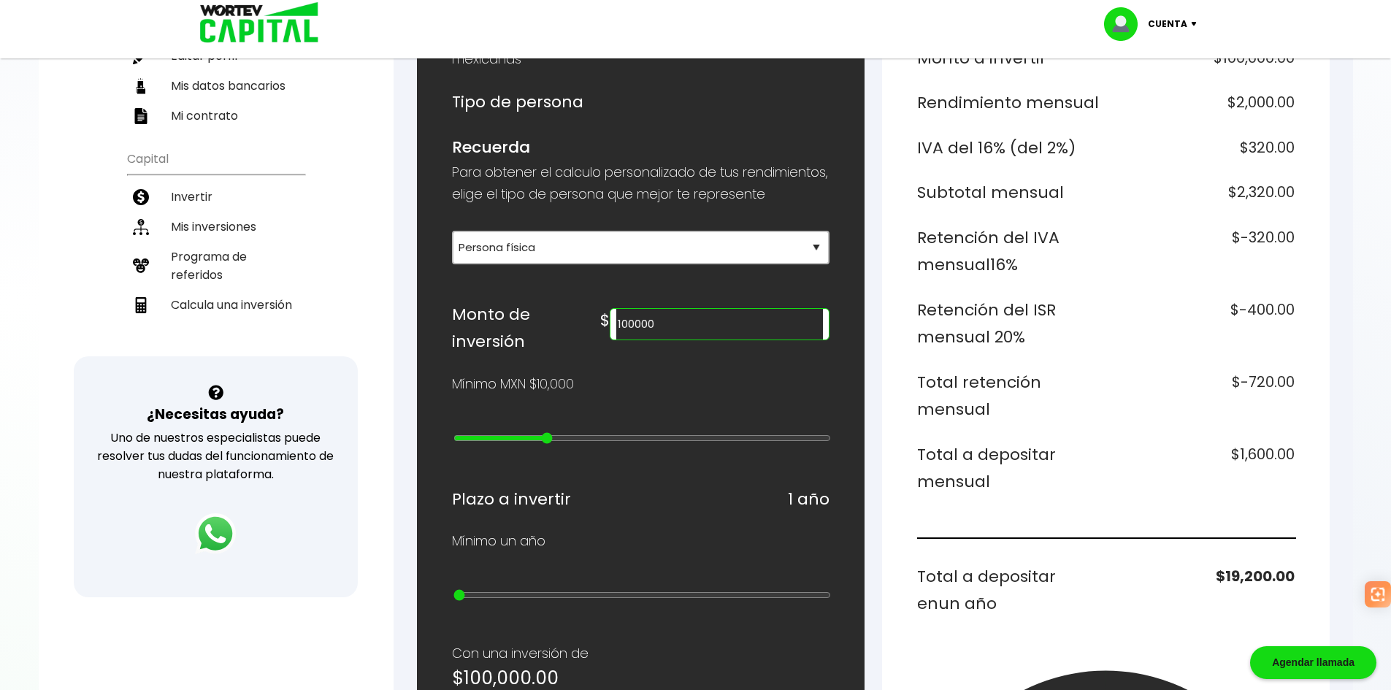
scroll to position [146, 0]
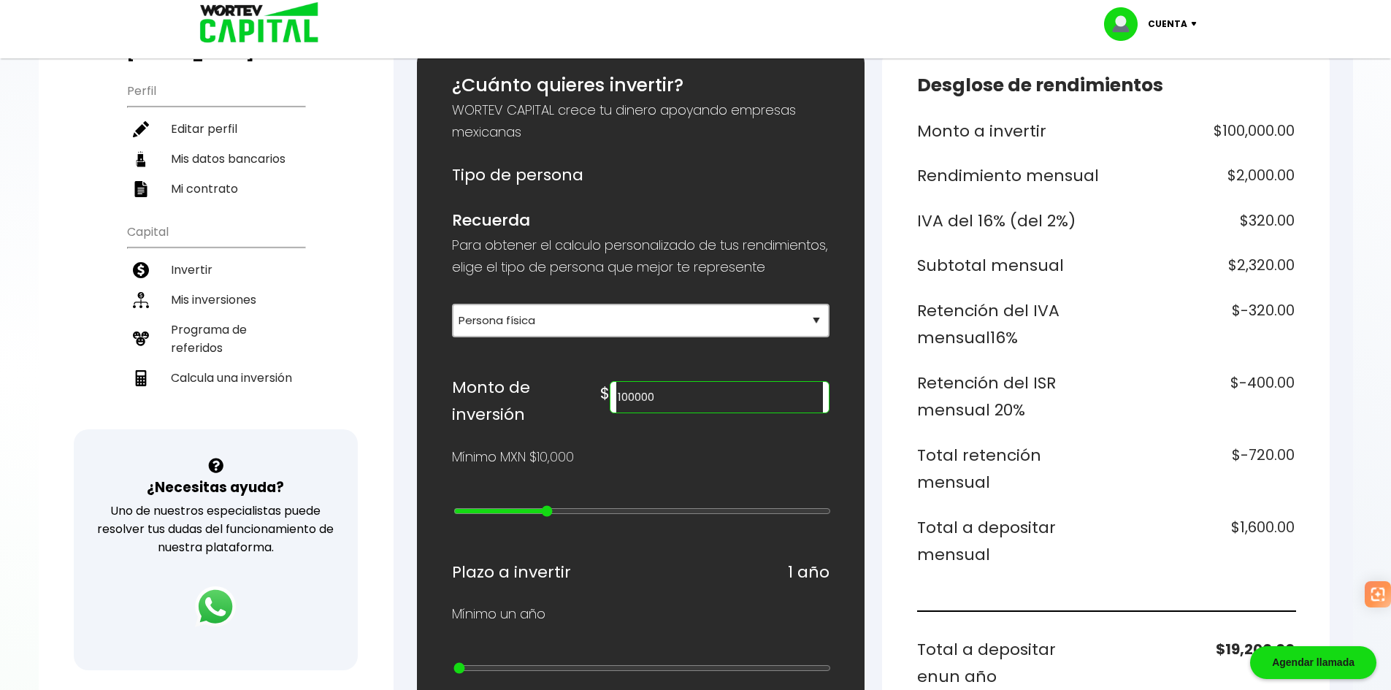
drag, startPoint x: 706, startPoint y: 417, endPoint x: 646, endPoint y: 419, distance: 59.9
click at [646, 419] on div "Monto de inversión $ 100000" at bounding box center [641, 401] width 378 height 55
click at [1161, 274] on h6 "$11,600.00" at bounding box center [1203, 266] width 183 height 28
drag, startPoint x: 684, startPoint y: 409, endPoint x: 655, endPoint y: 410, distance: 28.5
click at [655, 410] on div "Monto de inversión $ 500000" at bounding box center [641, 401] width 378 height 55
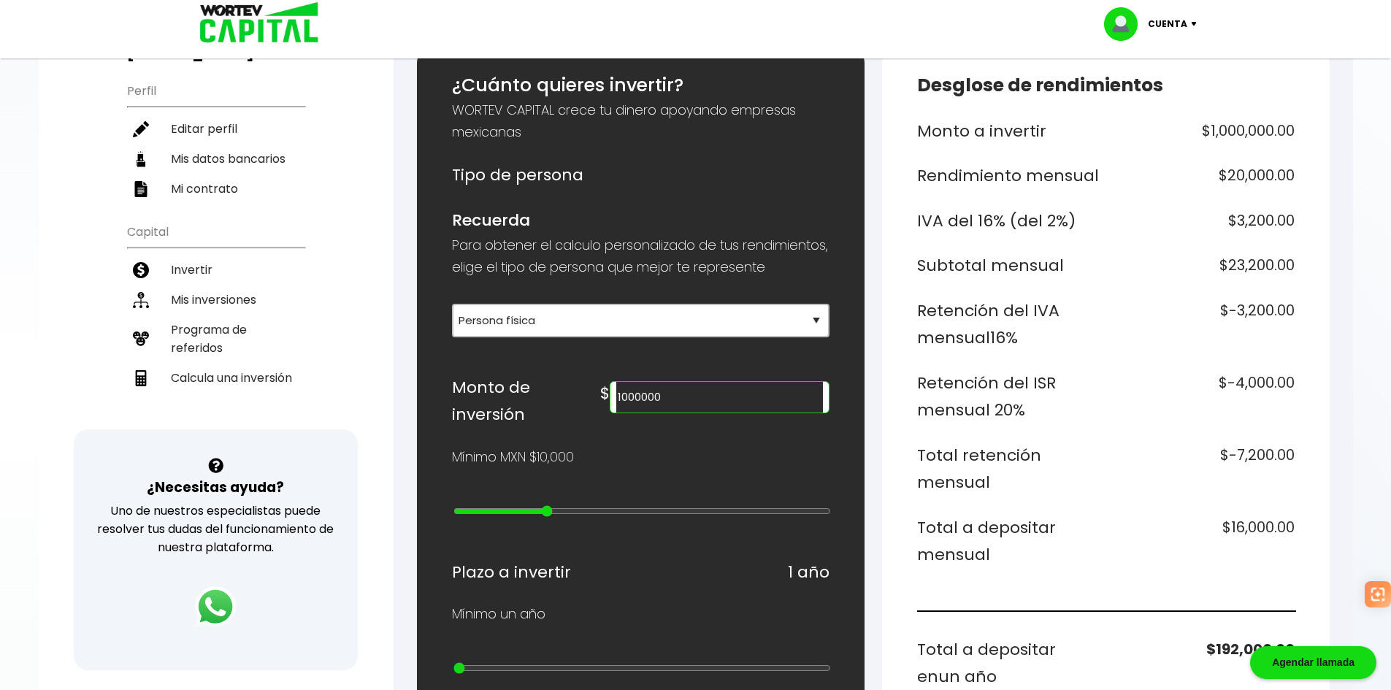
click at [723, 464] on div "Mínimo MXN $10,000" at bounding box center [641, 457] width 378 height 22
drag, startPoint x: 754, startPoint y: 419, endPoint x: 656, endPoint y: 420, distance: 97.9
click at [656, 420] on div "Monto de inversión $ 1000000" at bounding box center [641, 401] width 378 height 55
click at [711, 462] on div "Mínimo MXN $10,000" at bounding box center [641, 457] width 378 height 22
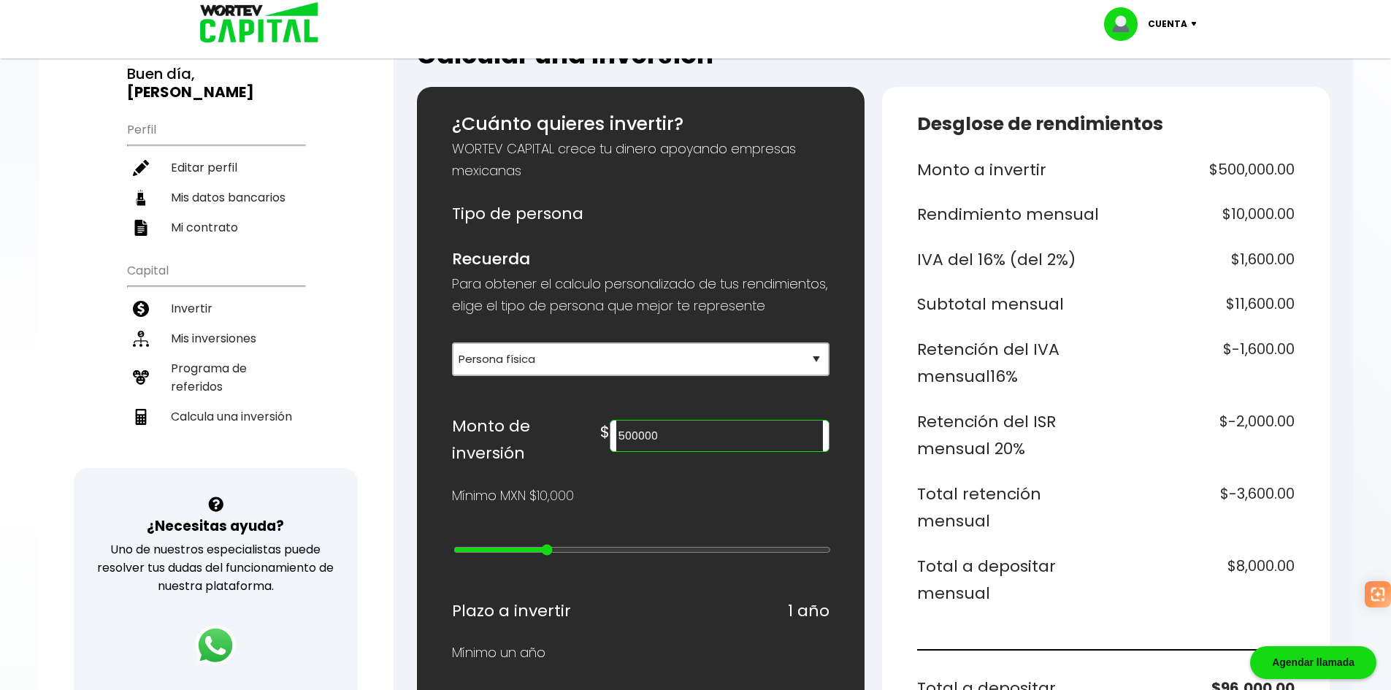
scroll to position [73, 0]
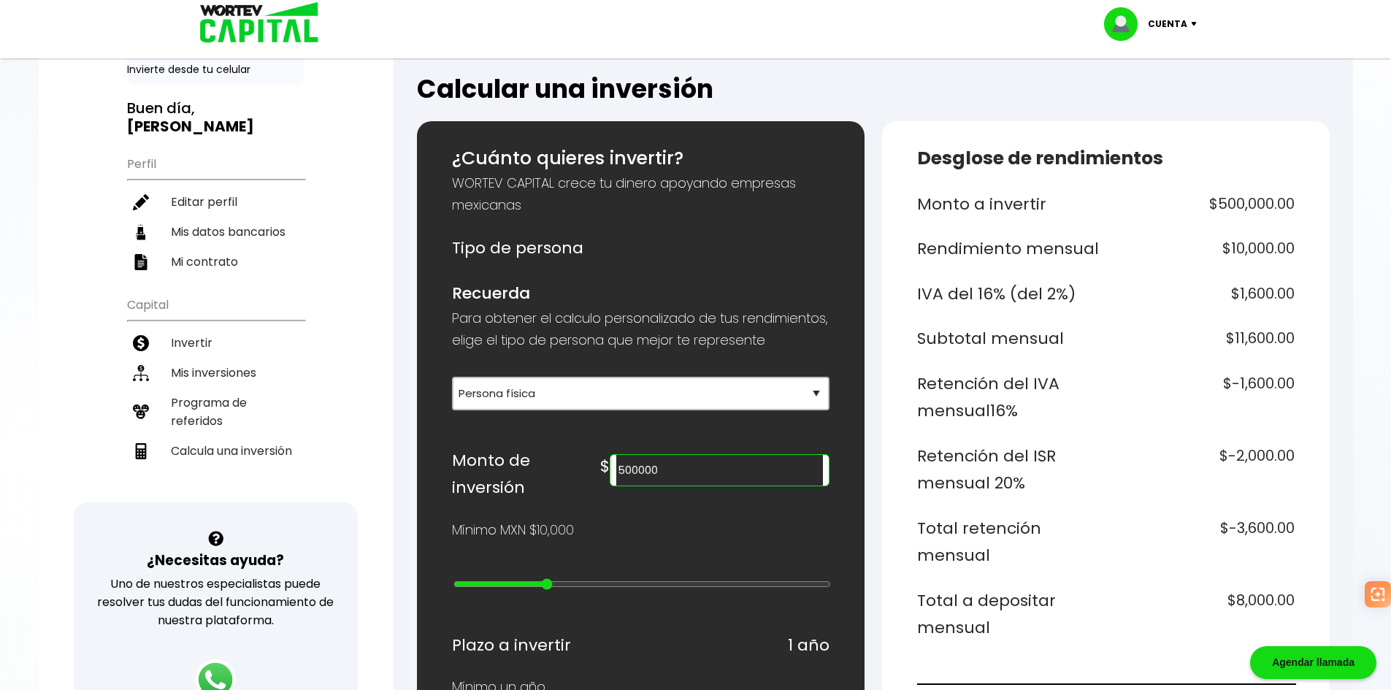
drag, startPoint x: 698, startPoint y: 492, endPoint x: 619, endPoint y: 486, distance: 79.0
click at [619, 486] on div "Monto de inversión $ 500000" at bounding box center [641, 474] width 378 height 55
click at [663, 526] on div "Mínimo MXN $10,000" at bounding box center [641, 530] width 378 height 22
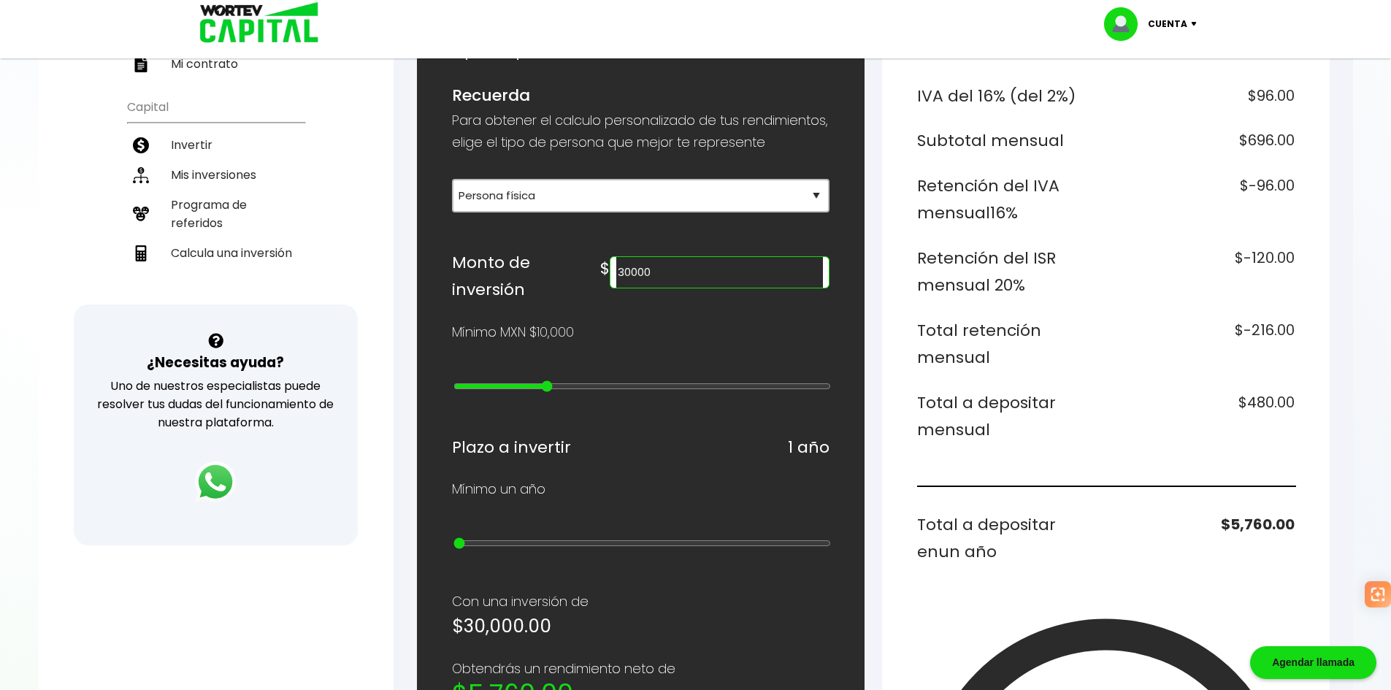
scroll to position [292, 0]
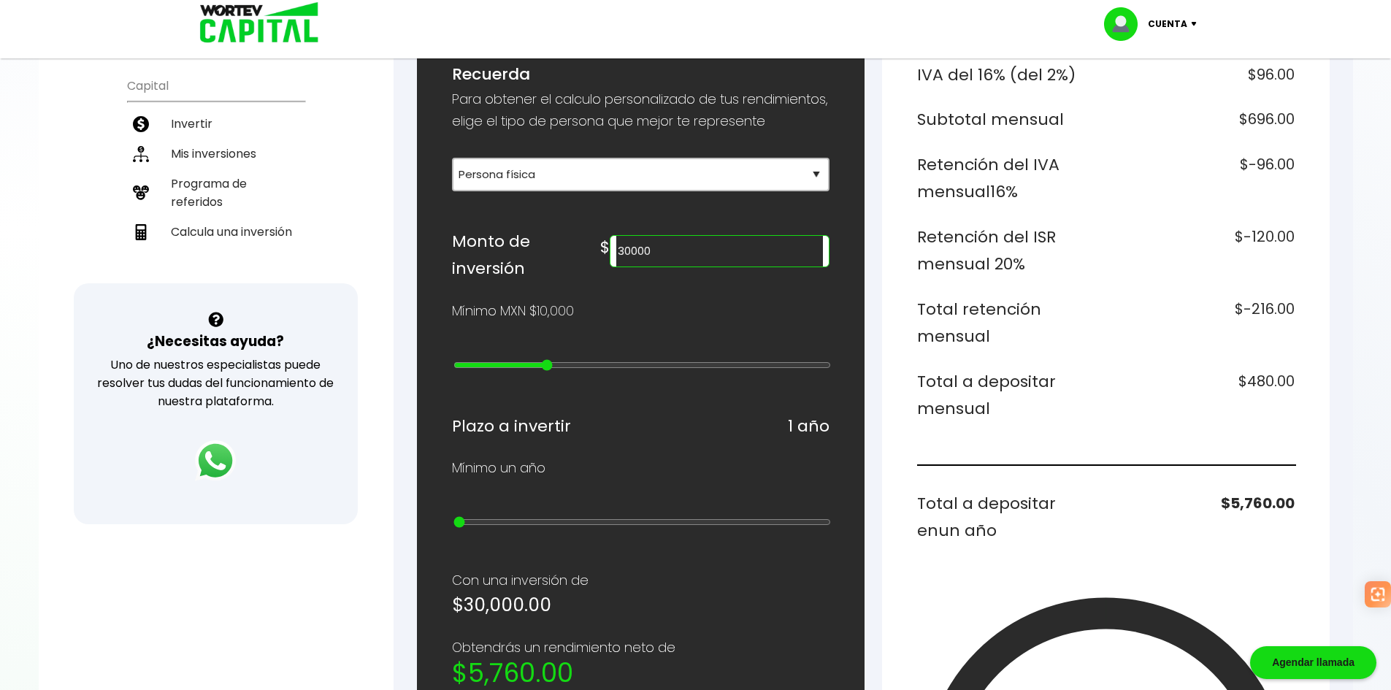
click at [1136, 461] on div "Monto a invertir $30,000.00 Rendimiento mensual $600.00 IVA del 16% (del 2%) $9…" at bounding box center [1106, 473] width 378 height 1003
click at [1097, 475] on div "Monto a invertir $30,000.00 Rendimiento mensual $600.00 IVA del 16% (del 2%) $9…" at bounding box center [1106, 473] width 378 height 1003
click at [1012, 378] on h6 "Total a depositar mensual" at bounding box center [1008, 395] width 183 height 55
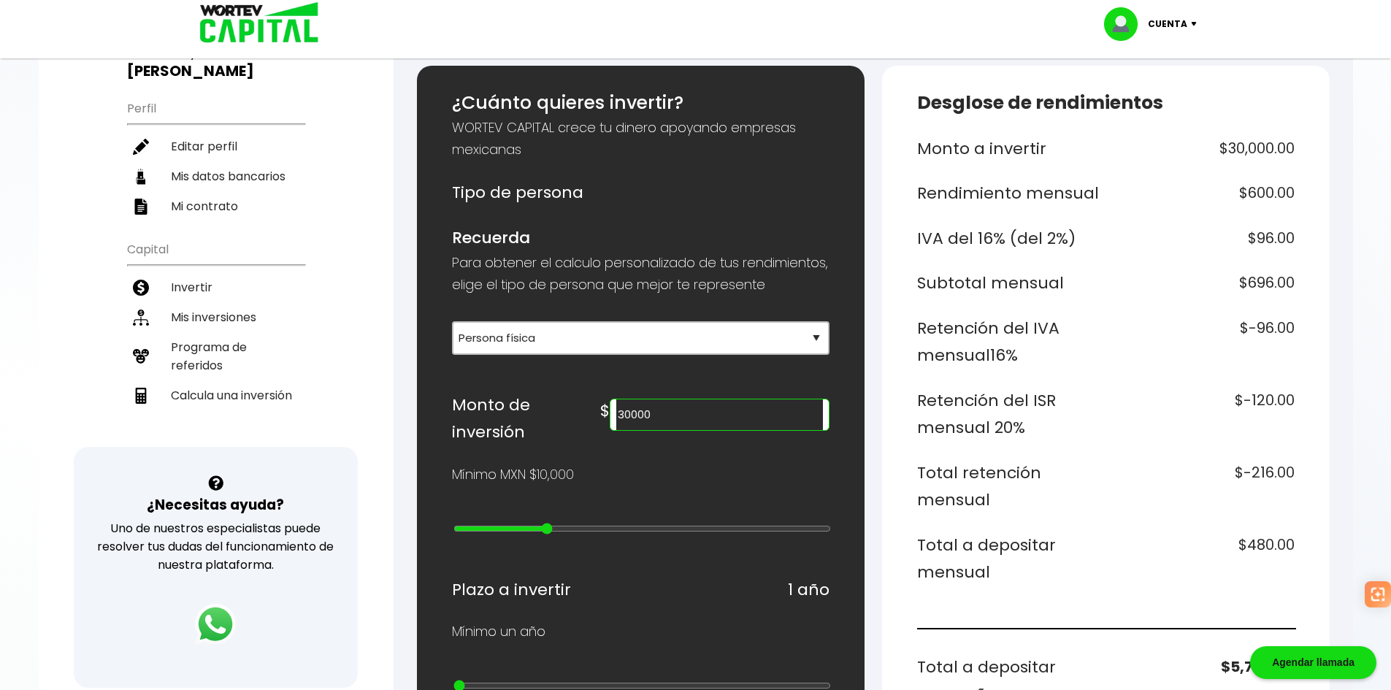
scroll to position [219, 0]
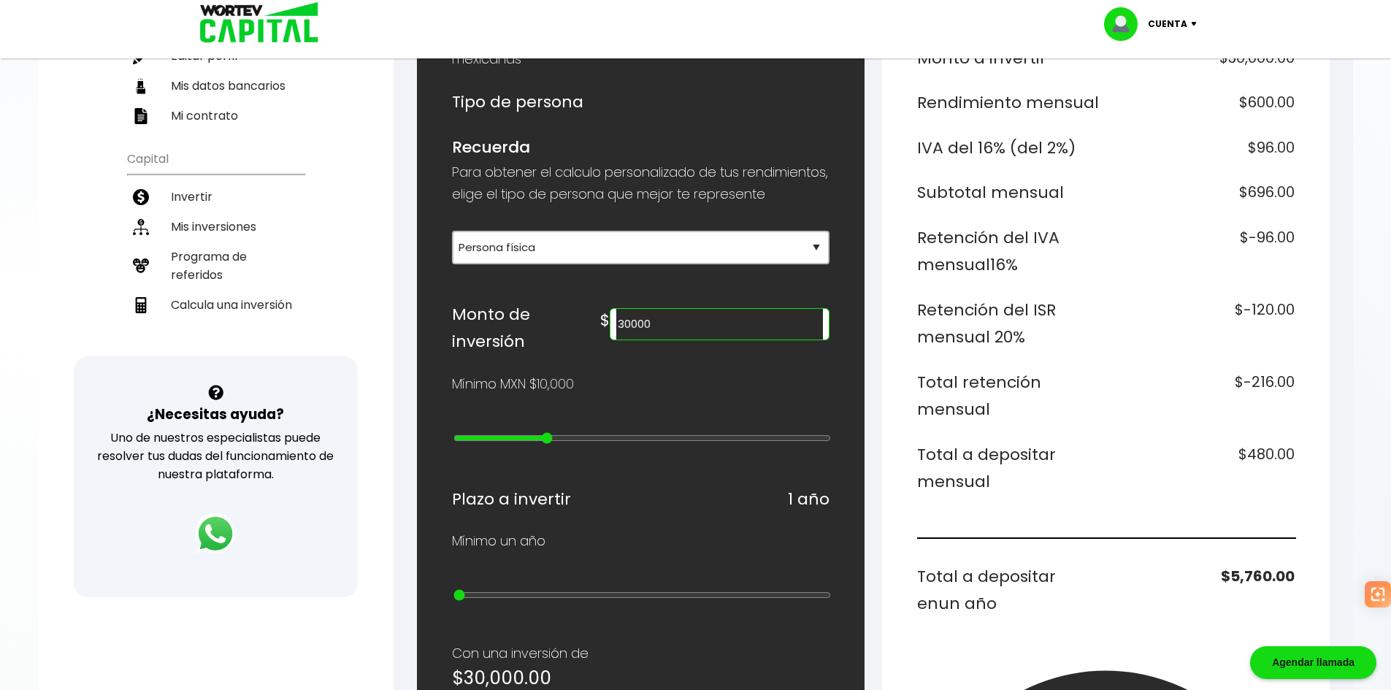
click at [1050, 473] on h6 "Total a depositar mensual" at bounding box center [1008, 468] width 183 height 55
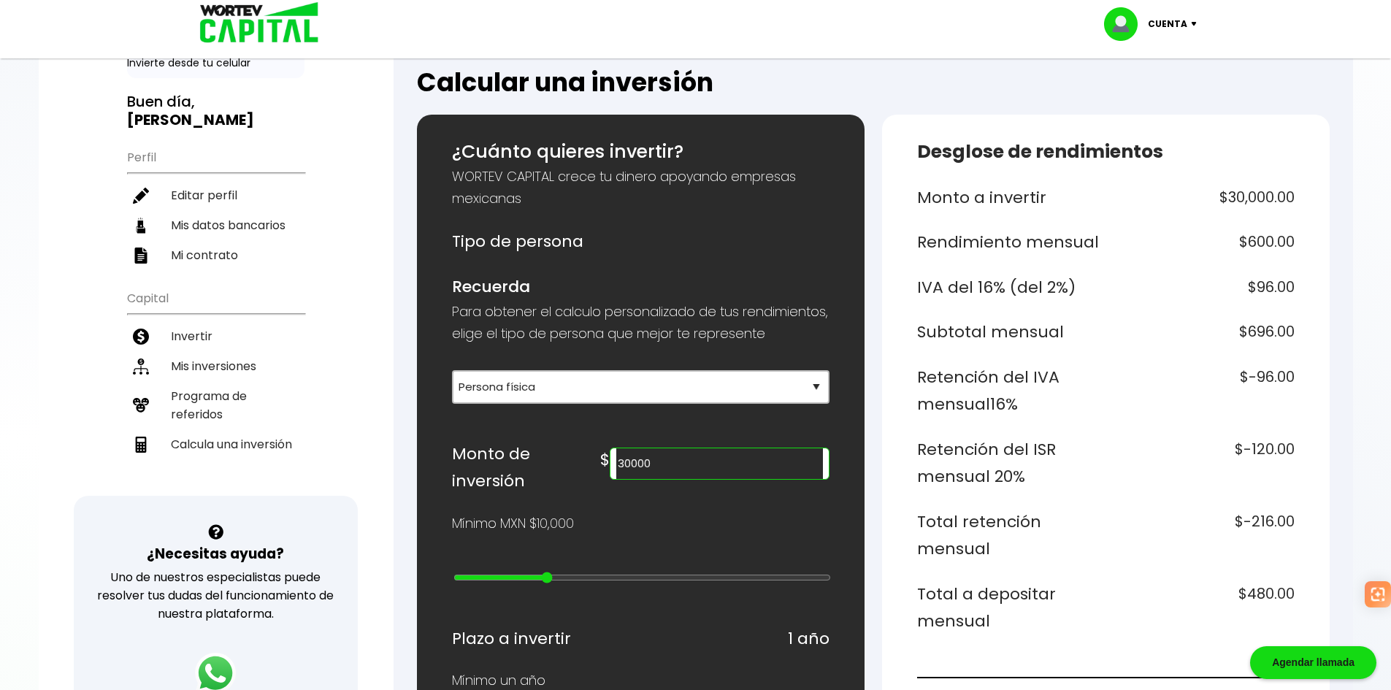
scroll to position [73, 0]
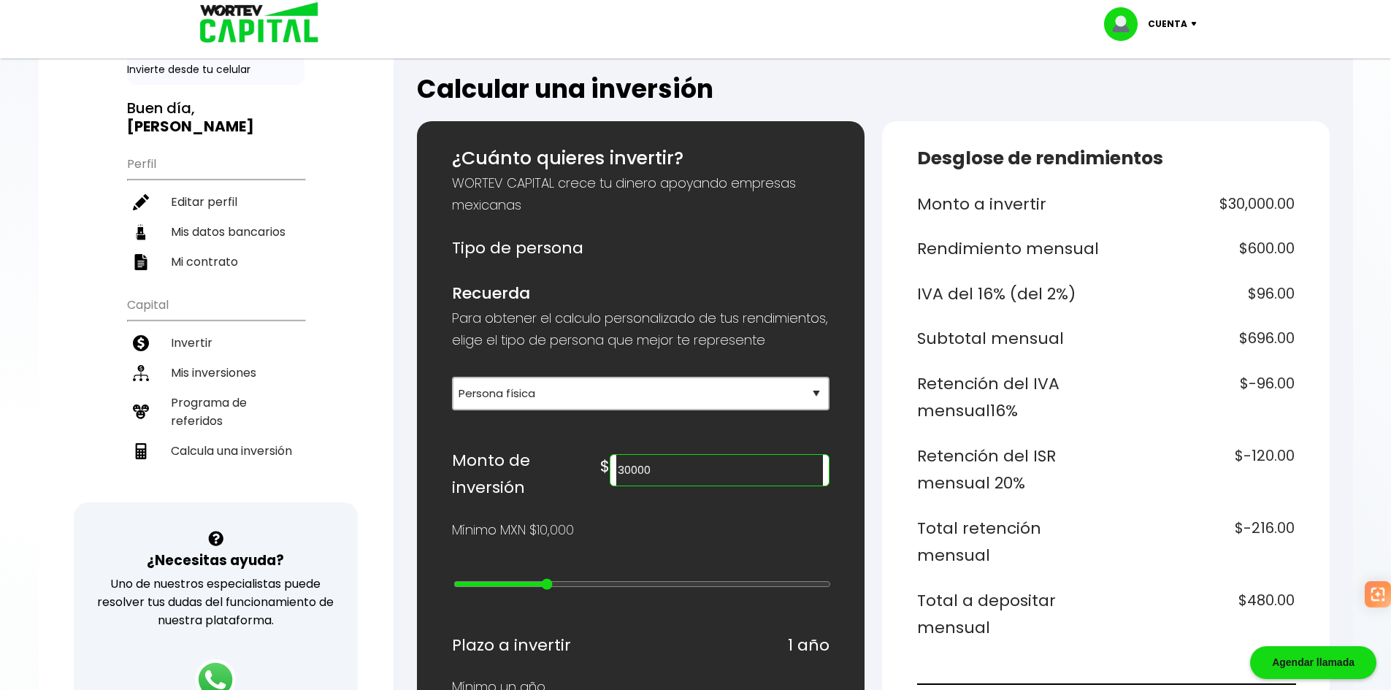
drag, startPoint x: 755, startPoint y: 499, endPoint x: 641, endPoint y: 503, distance: 114.0
click at [642, 502] on div "Monto de inversión $ 30000" at bounding box center [641, 474] width 378 height 55
click at [701, 541] on div "Mínimo MXN $10,000" at bounding box center [641, 530] width 378 height 22
drag, startPoint x: 718, startPoint y: 496, endPoint x: 648, endPoint y: 494, distance: 70.1
click at [648, 494] on div "Monto de inversión $ 100000" at bounding box center [641, 474] width 378 height 55
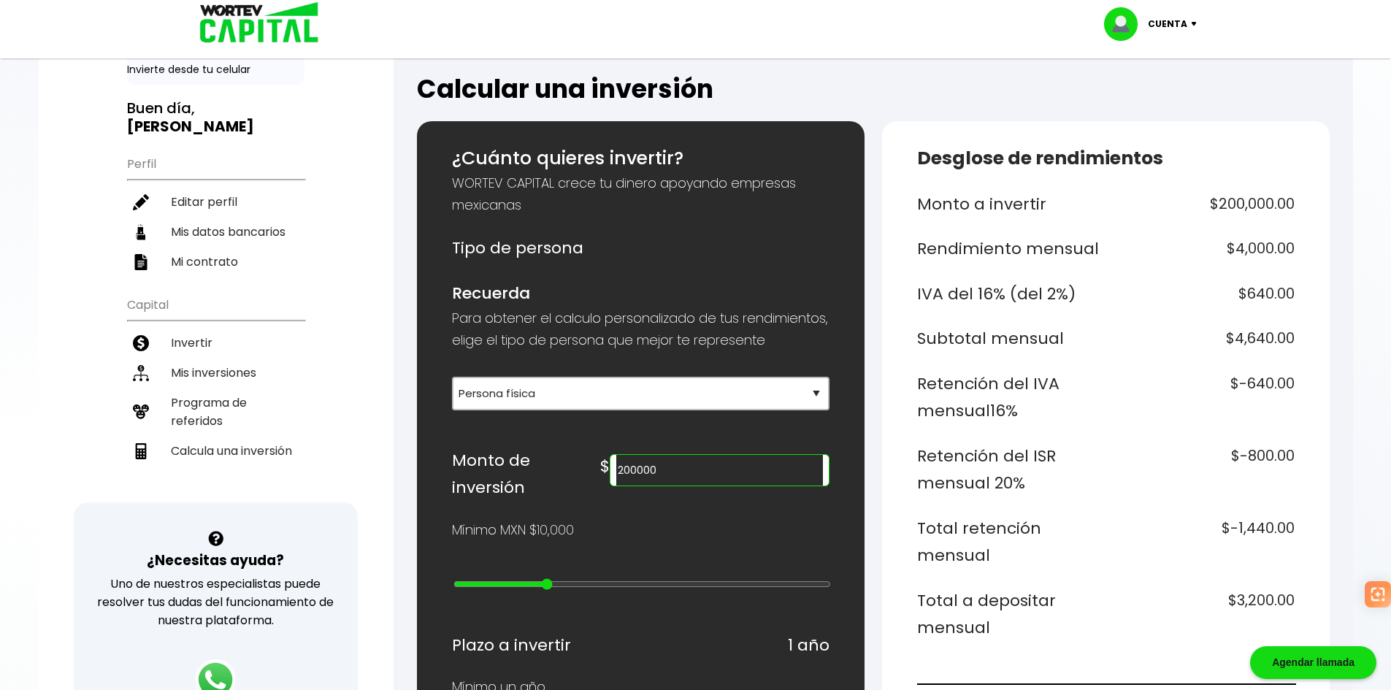
drag, startPoint x: 738, startPoint y: 491, endPoint x: 624, endPoint y: 491, distance: 113.2
click at [624, 491] on div "Monto de inversión $ 200000" at bounding box center [641, 474] width 378 height 55
type input "400000"
click at [744, 541] on div "Mínimo MXN $10,000" at bounding box center [641, 530] width 378 height 22
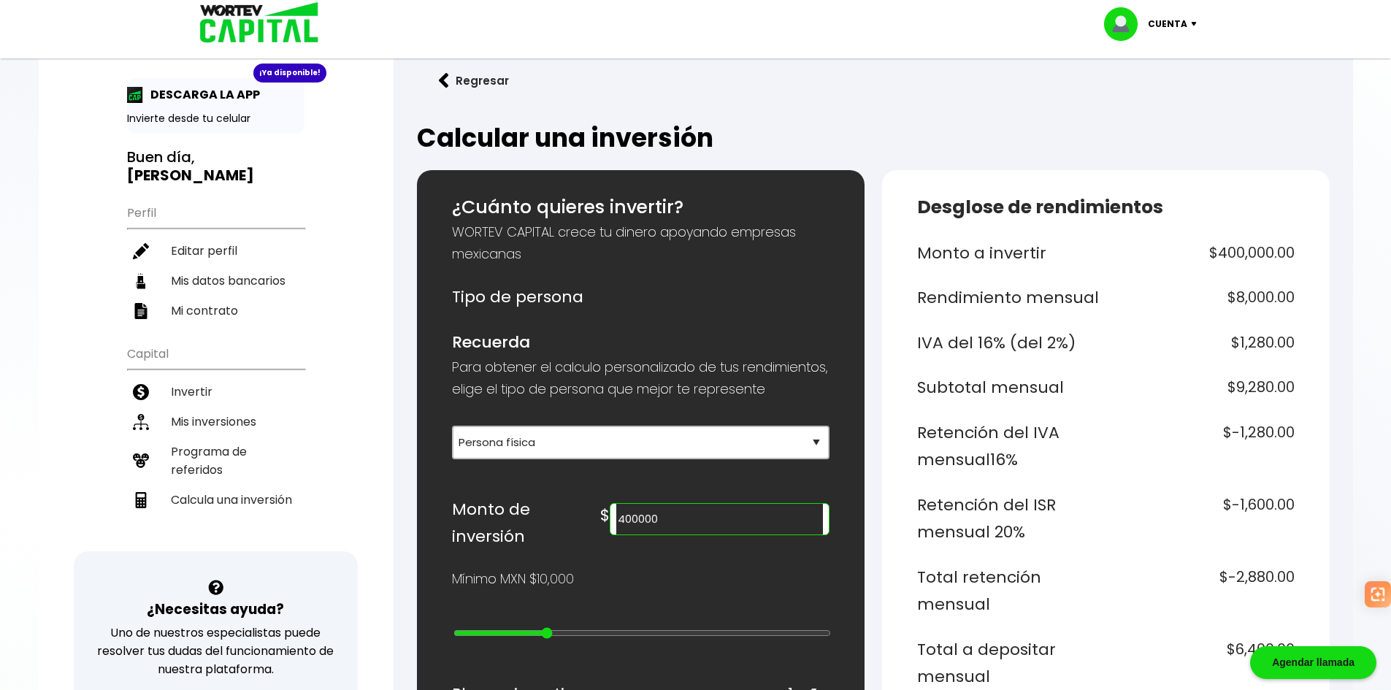
scroll to position [7, 0]
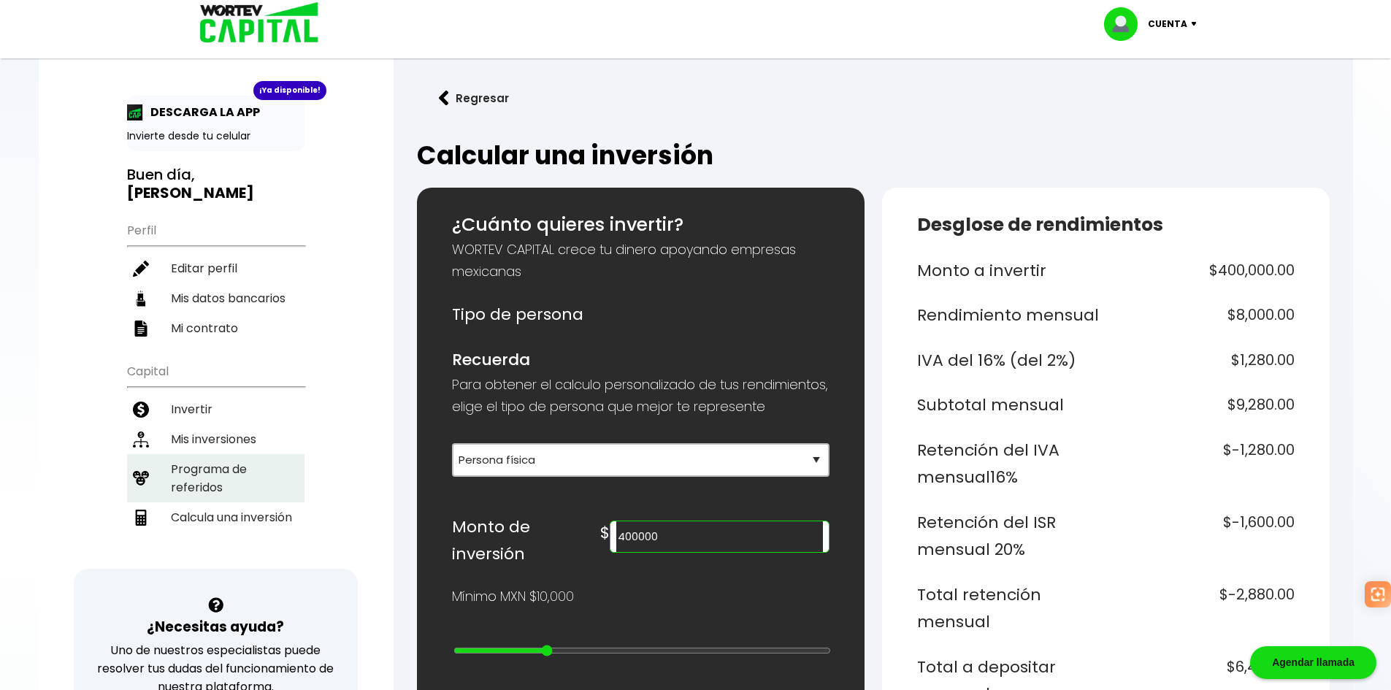
click at [218, 488] on li "Programa de referidos" at bounding box center [215, 478] width 177 height 48
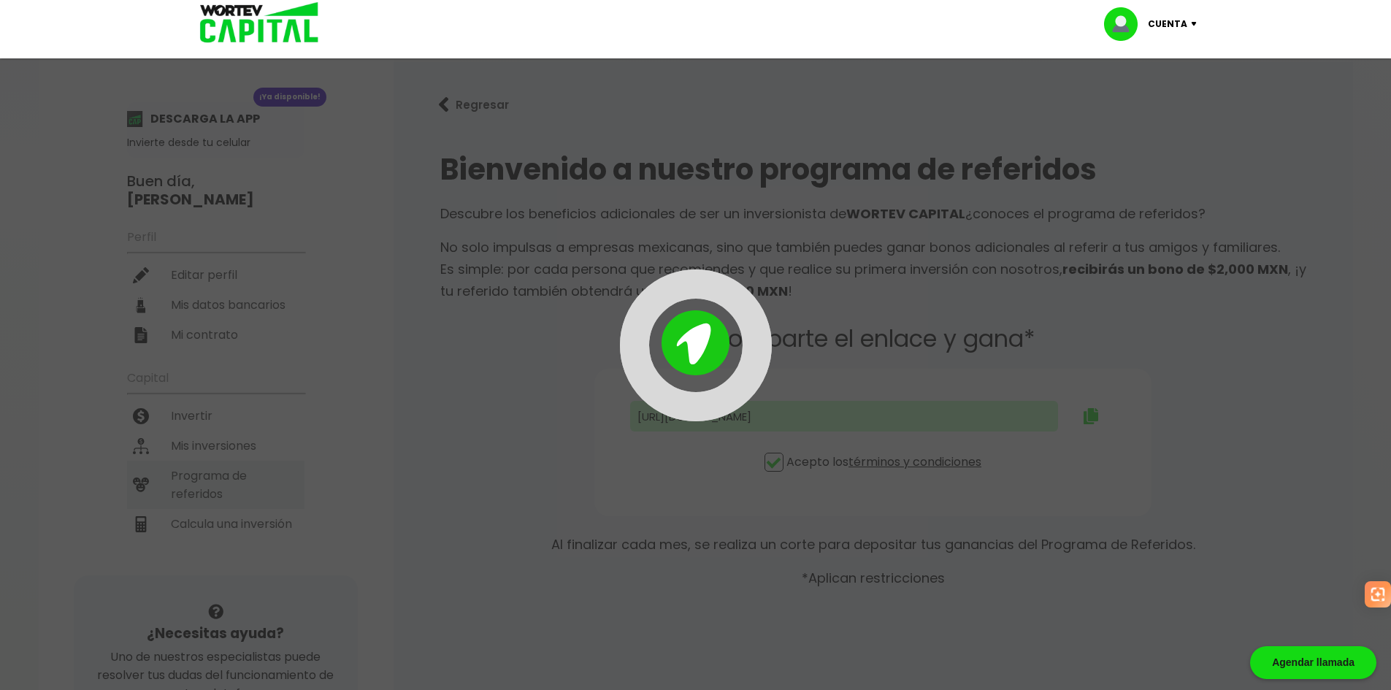
type input "[URL][DOMAIN_NAME]"
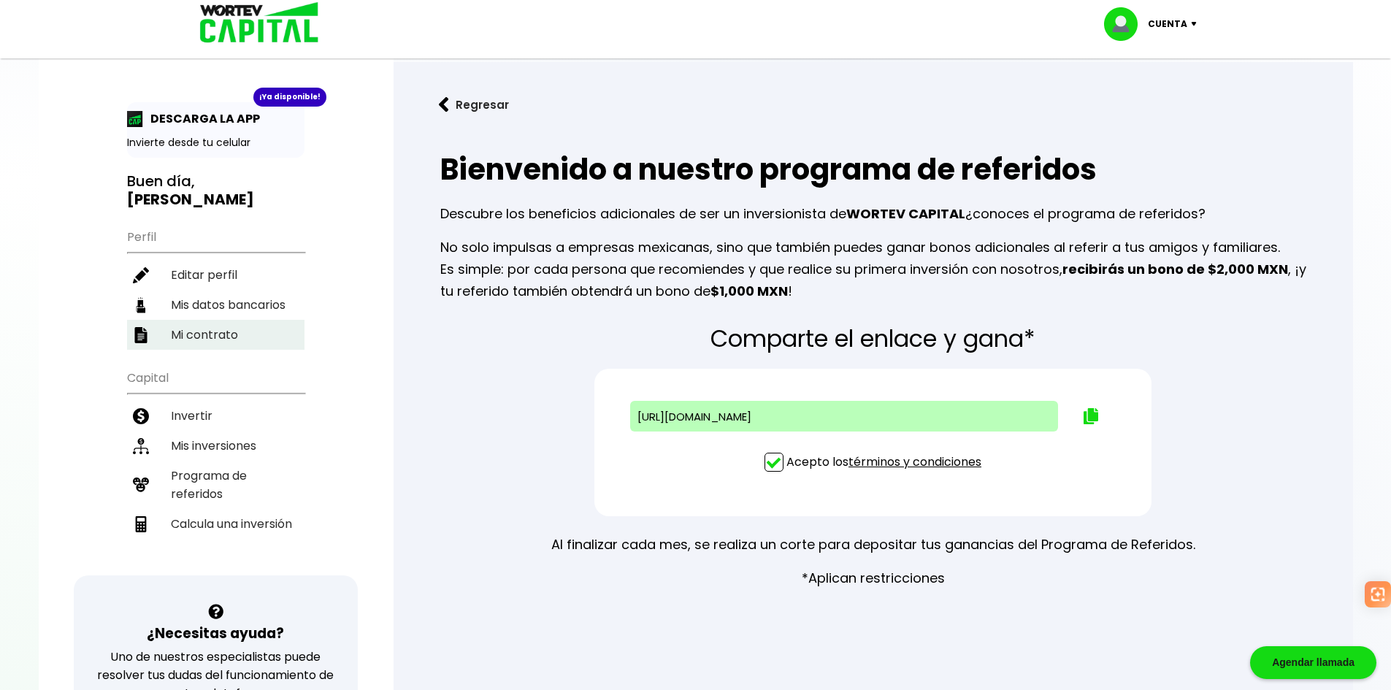
click at [238, 329] on li "Mi contrato" at bounding box center [215, 335] width 177 height 30
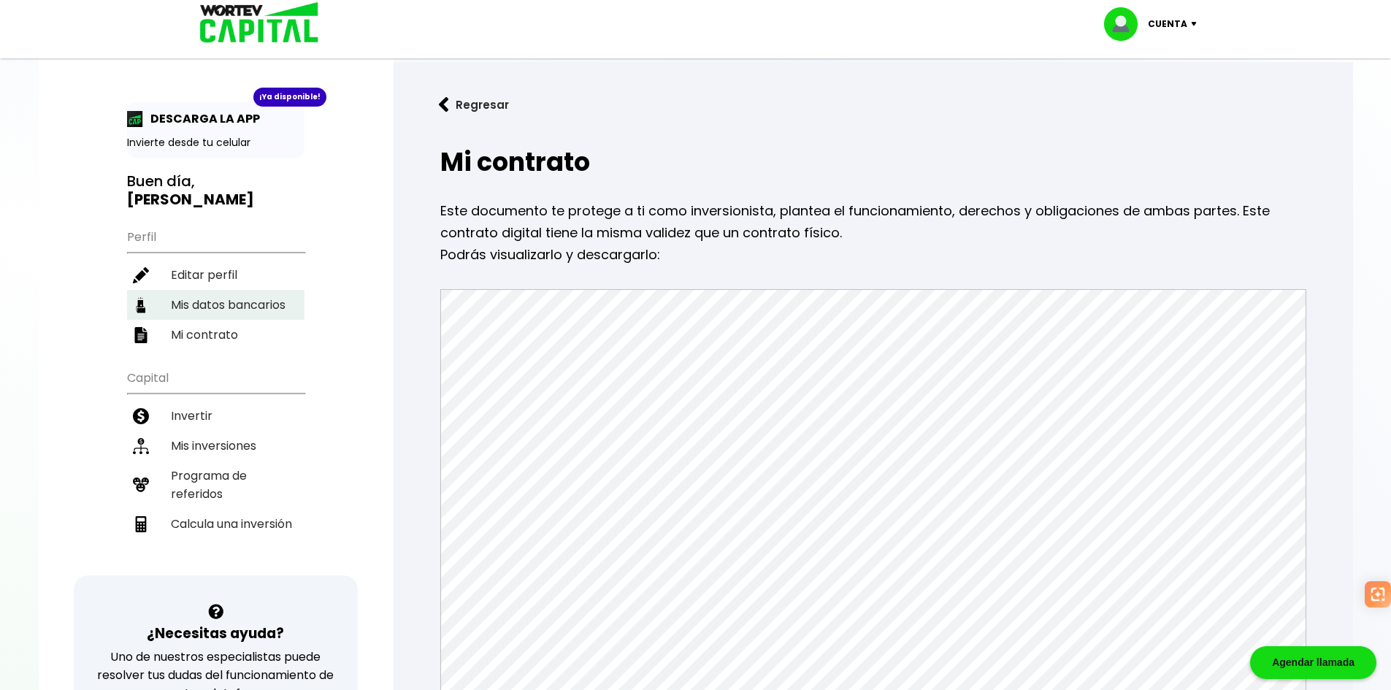
click at [250, 311] on li "Mis datos bancarios" at bounding box center [215, 305] width 177 height 30
select select "BBVA Bancomer"
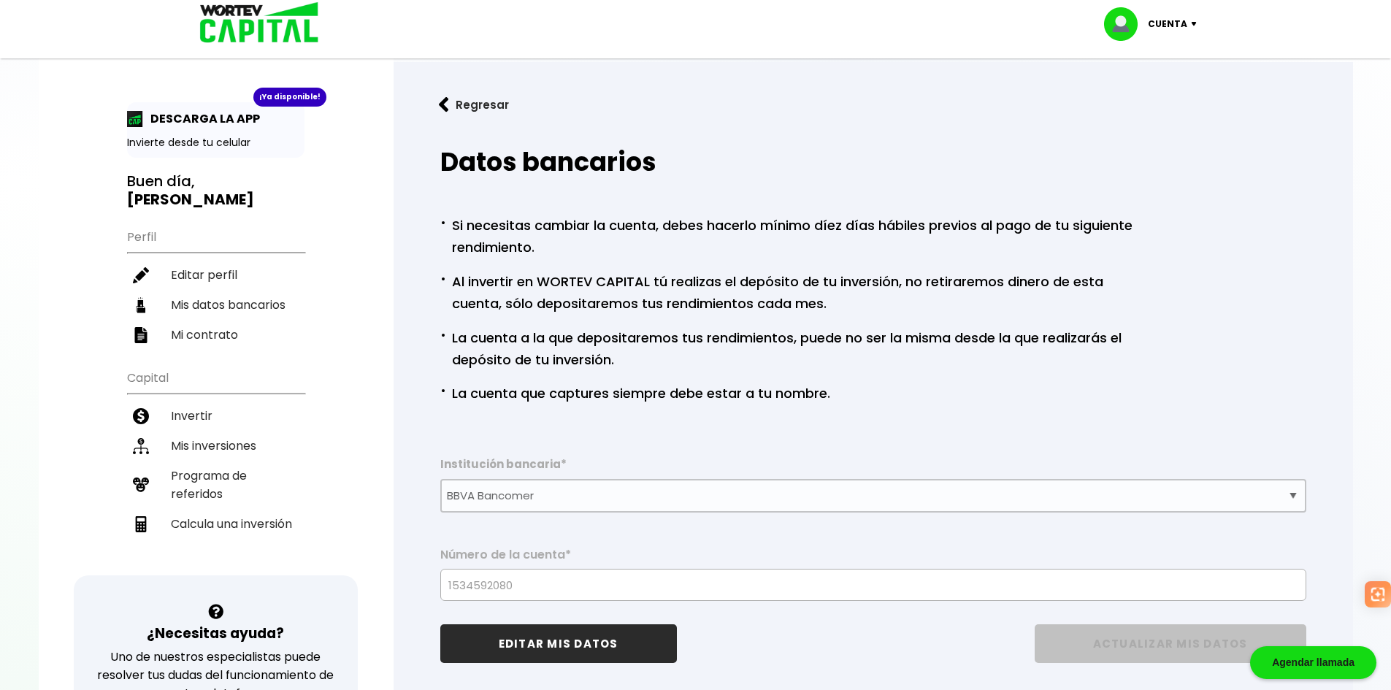
scroll to position [292, 0]
